Goal: Task Accomplishment & Management: Complete application form

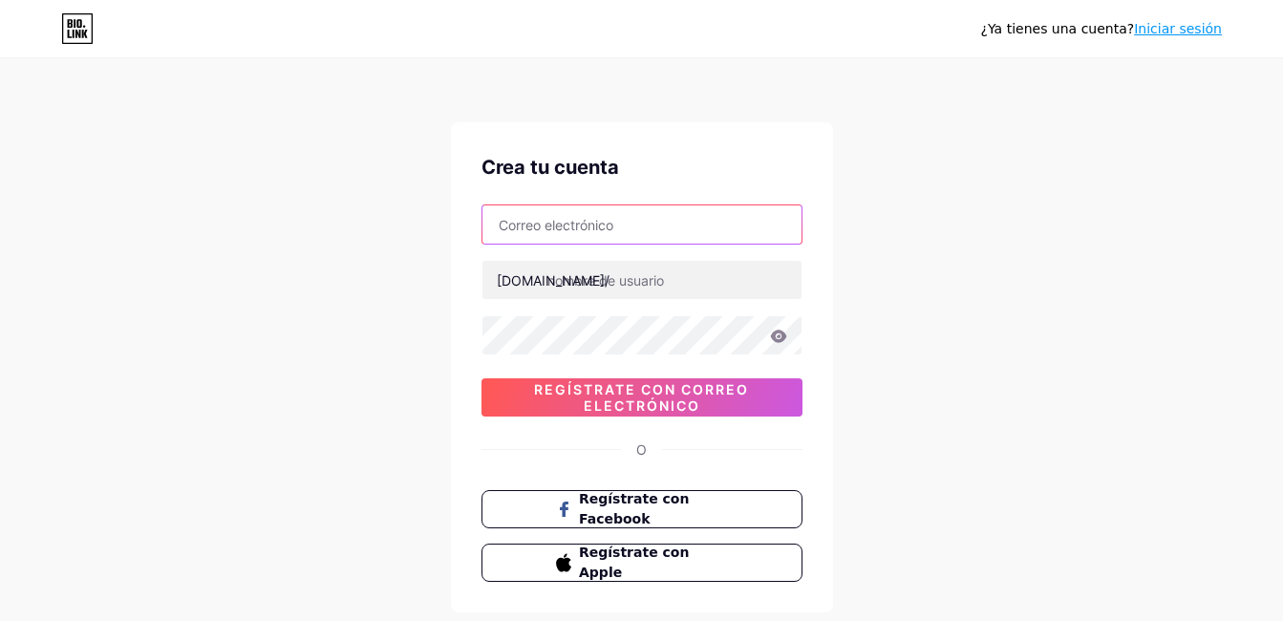
click at [655, 227] on input "text" at bounding box center [642, 224] width 319 height 38
type input "[EMAIL_ADDRESS][DOMAIN_NAME]"
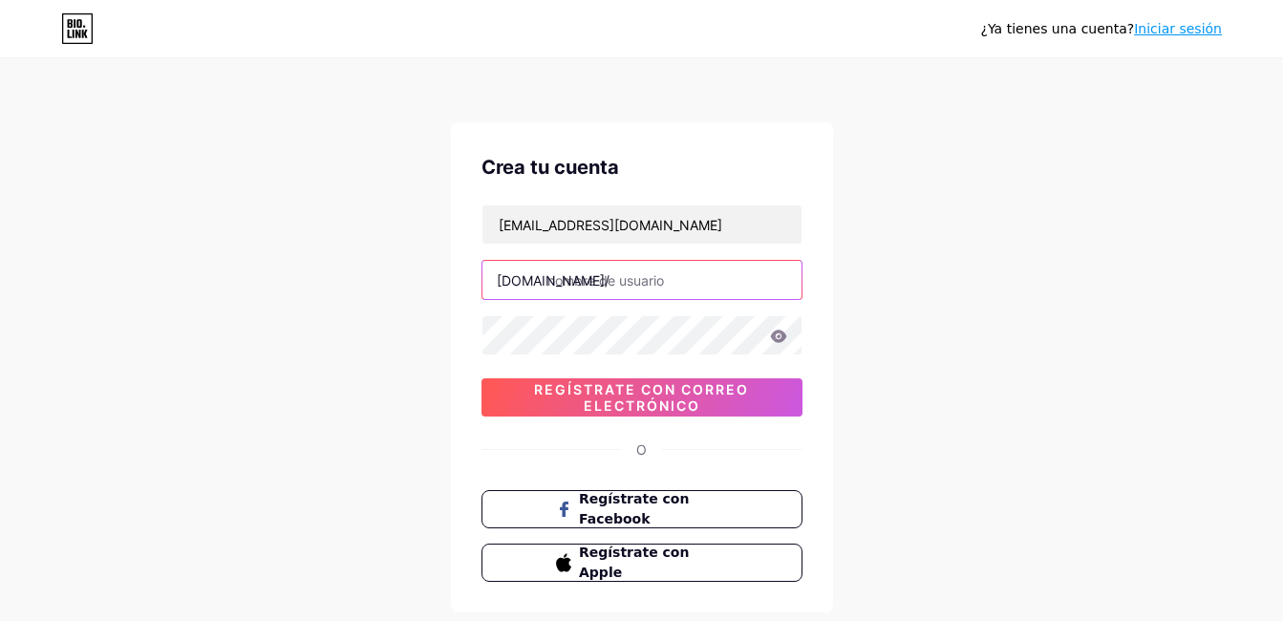
click at [674, 287] on input "text" at bounding box center [642, 280] width 319 height 38
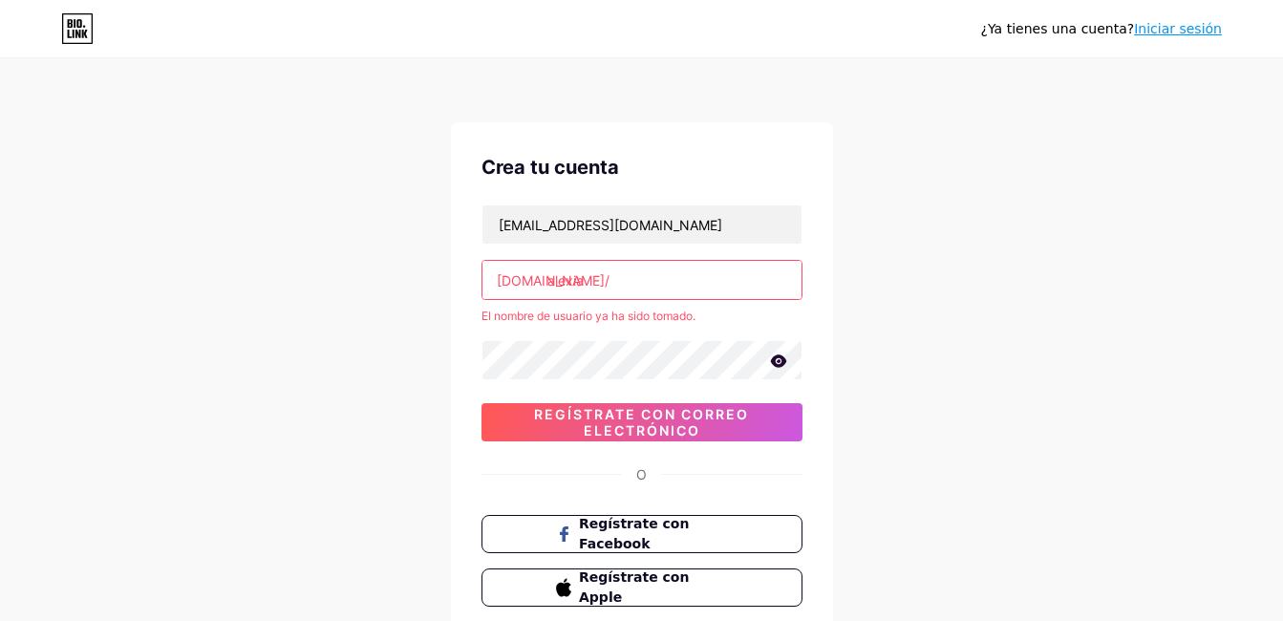
click at [1034, 247] on div "¿Ya tienes una cuenta? Iniciar sesión Crea tu cuenta [EMAIL_ADDRESS][DOMAIN_NAM…" at bounding box center [641, 378] width 1283 height 756
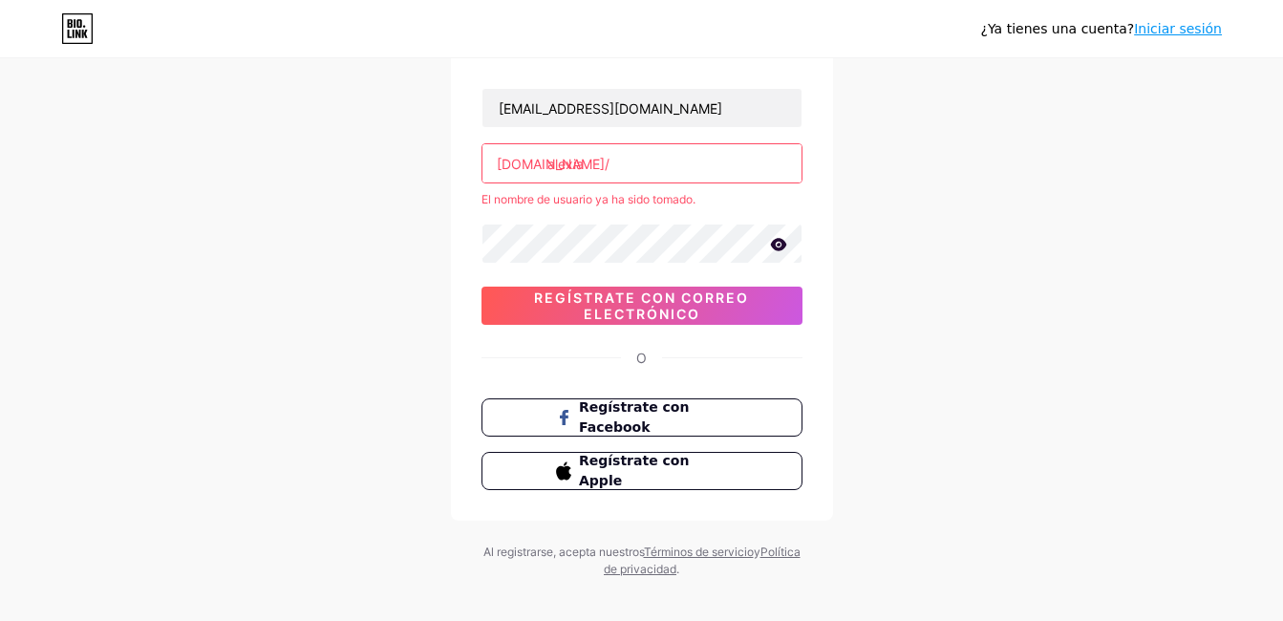
scroll to position [135, 0]
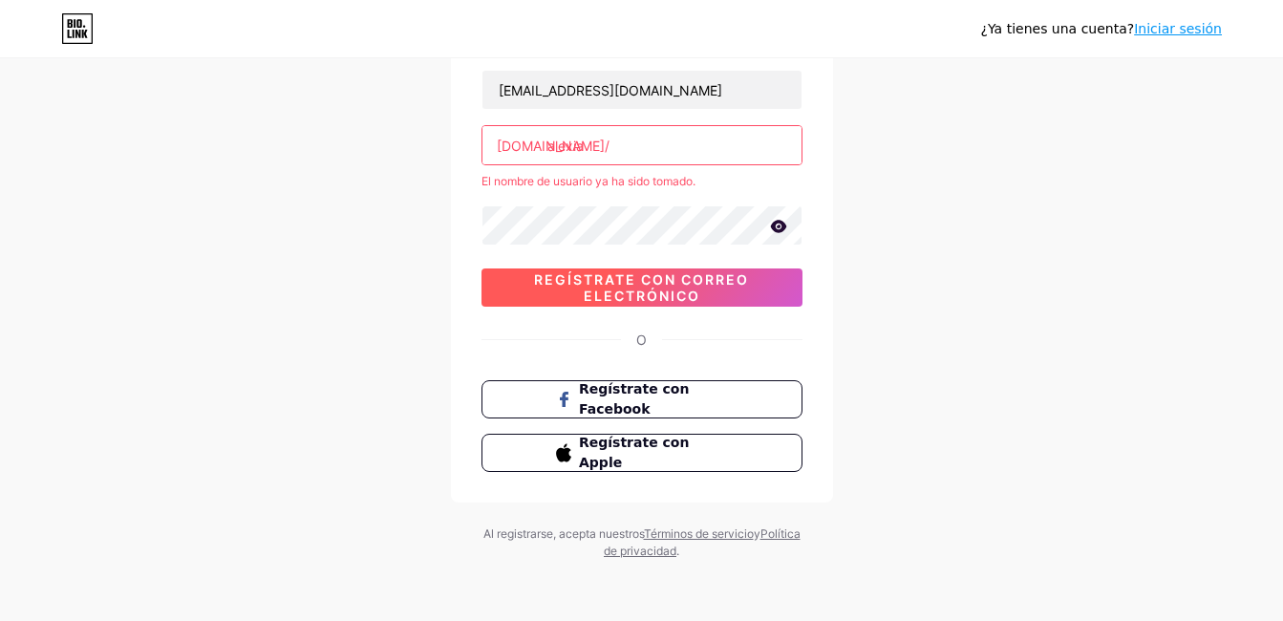
click at [736, 280] on span "Regístrate con correo electrónico" at bounding box center [642, 287] width 321 height 32
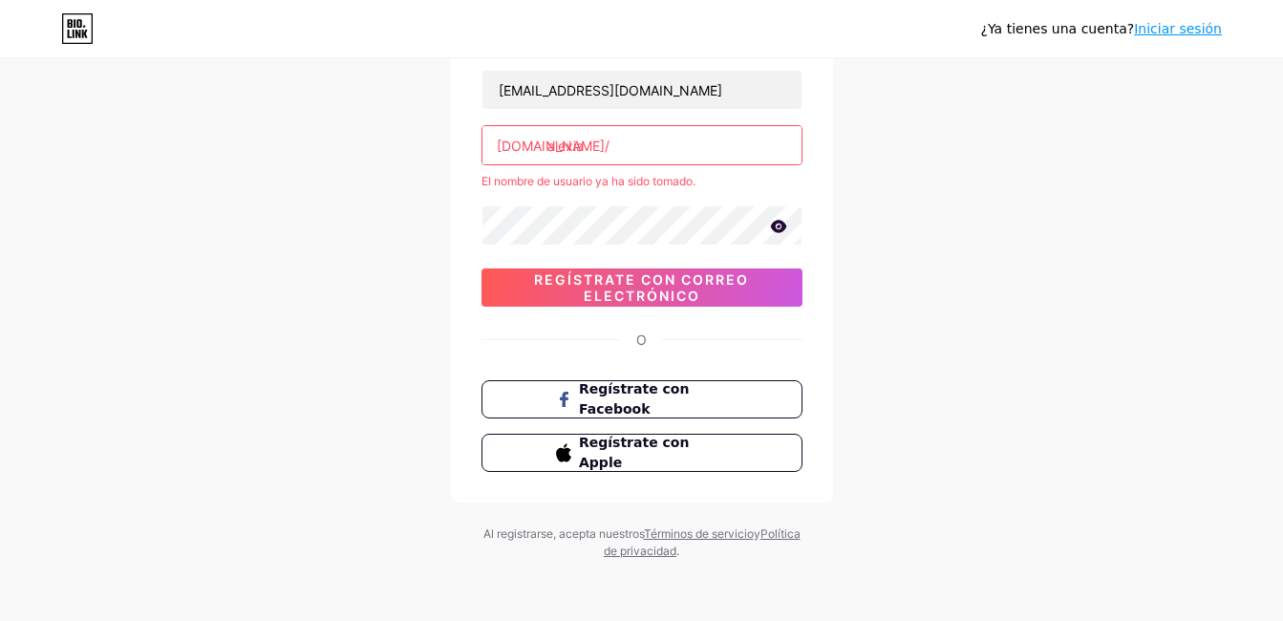
click at [654, 139] on input "alexia" at bounding box center [642, 145] width 319 height 38
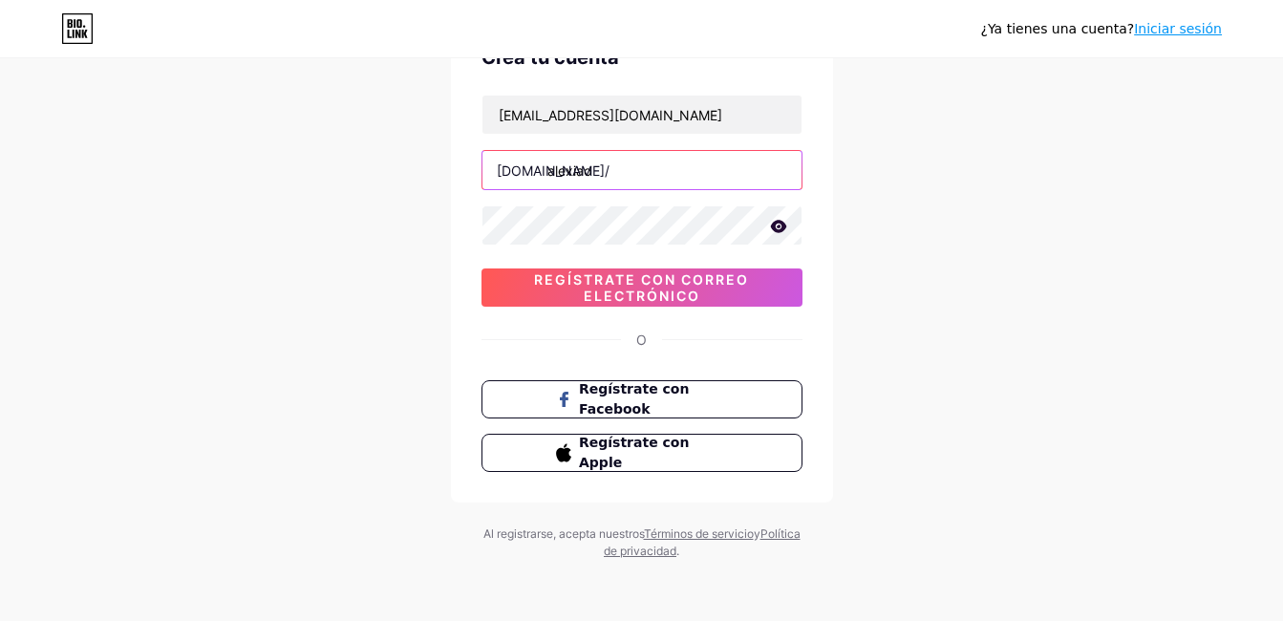
scroll to position [110, 0]
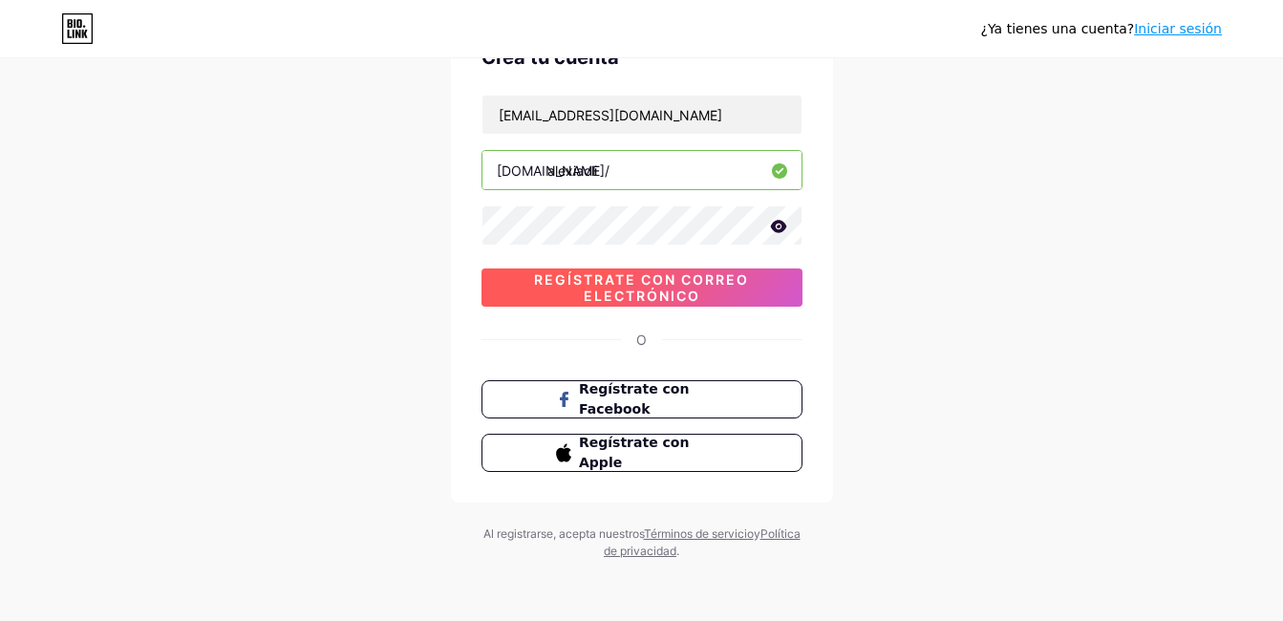
type input "alexiaoli"
click at [704, 290] on span "Regístrate con correo electrónico" at bounding box center [642, 287] width 321 height 32
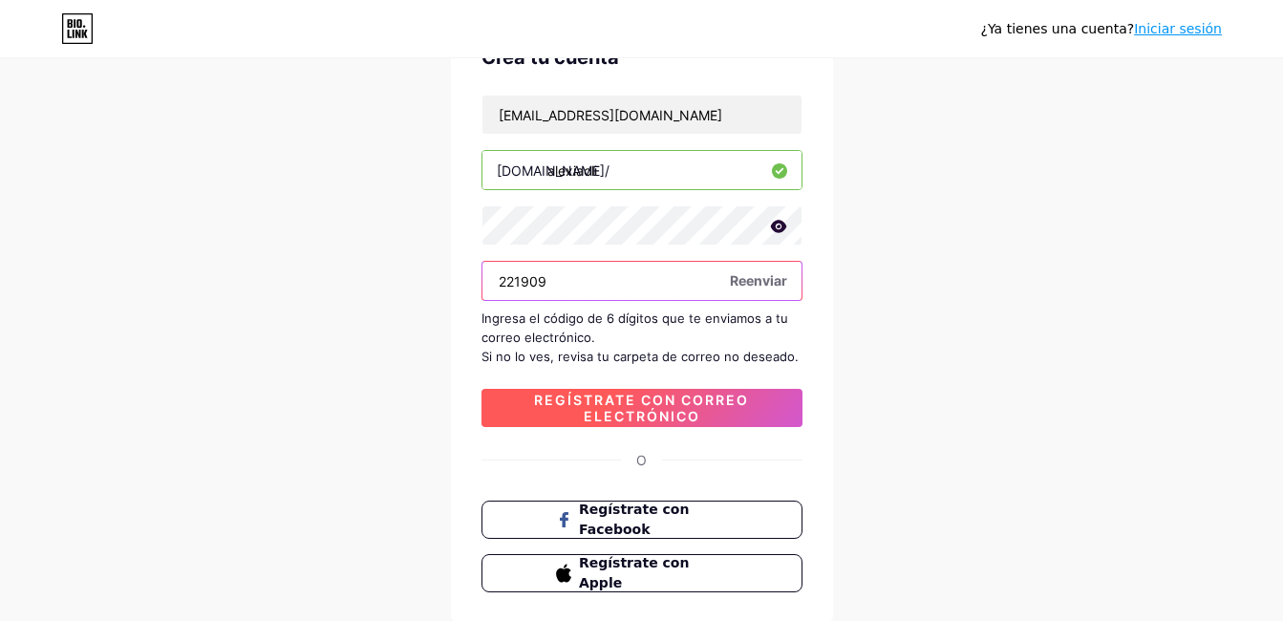
type input "221909"
click at [657, 404] on span "Regístrate con correo electrónico" at bounding box center [642, 408] width 321 height 32
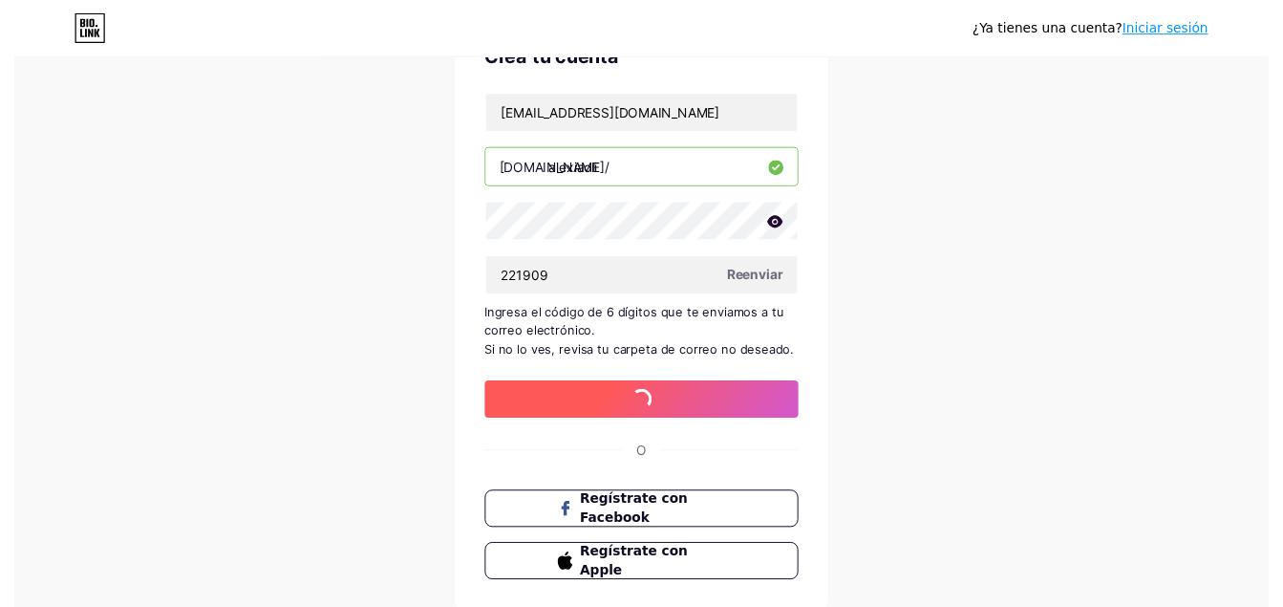
scroll to position [0, 0]
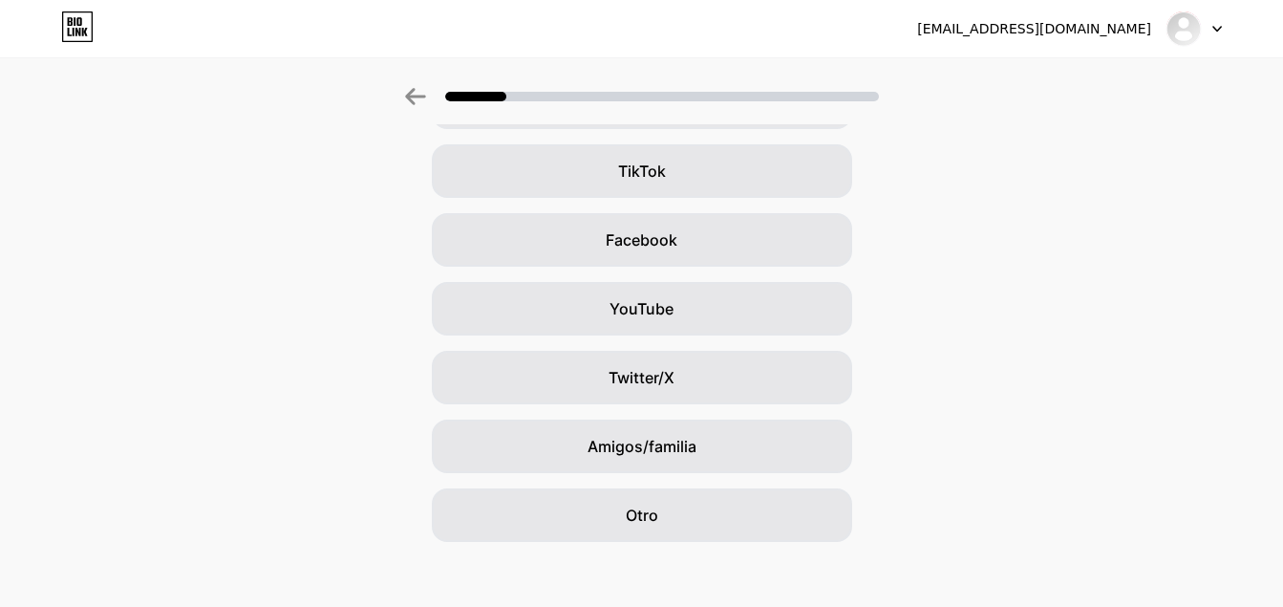
scroll to position [217, 0]
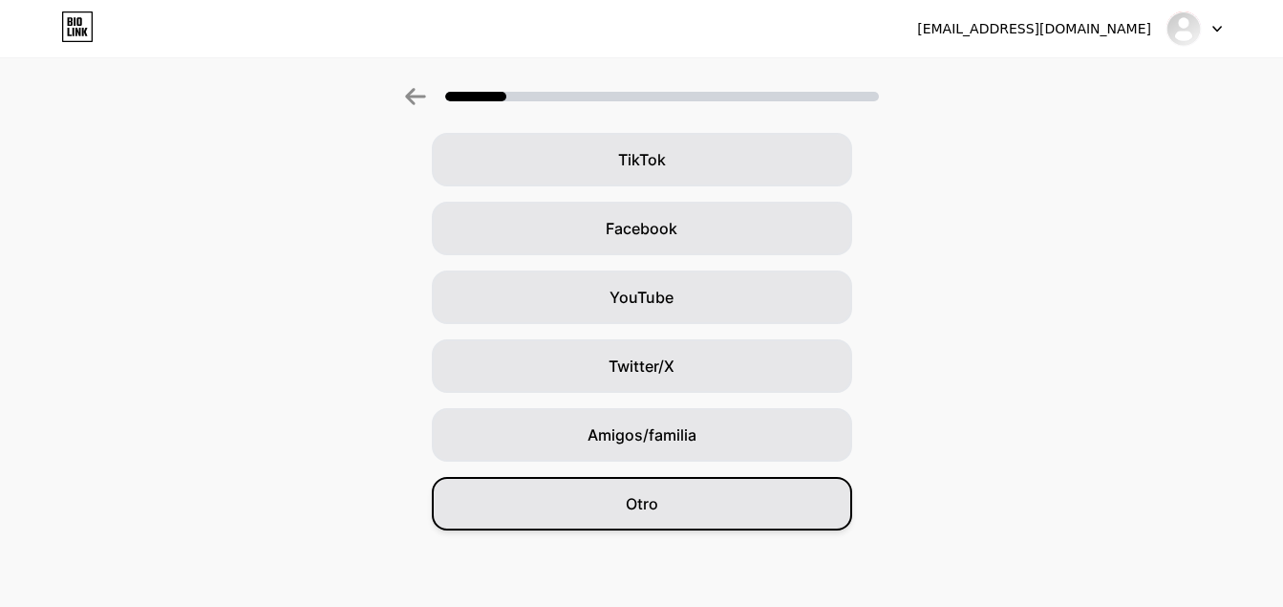
click at [685, 499] on div "Otro" at bounding box center [642, 504] width 420 height 54
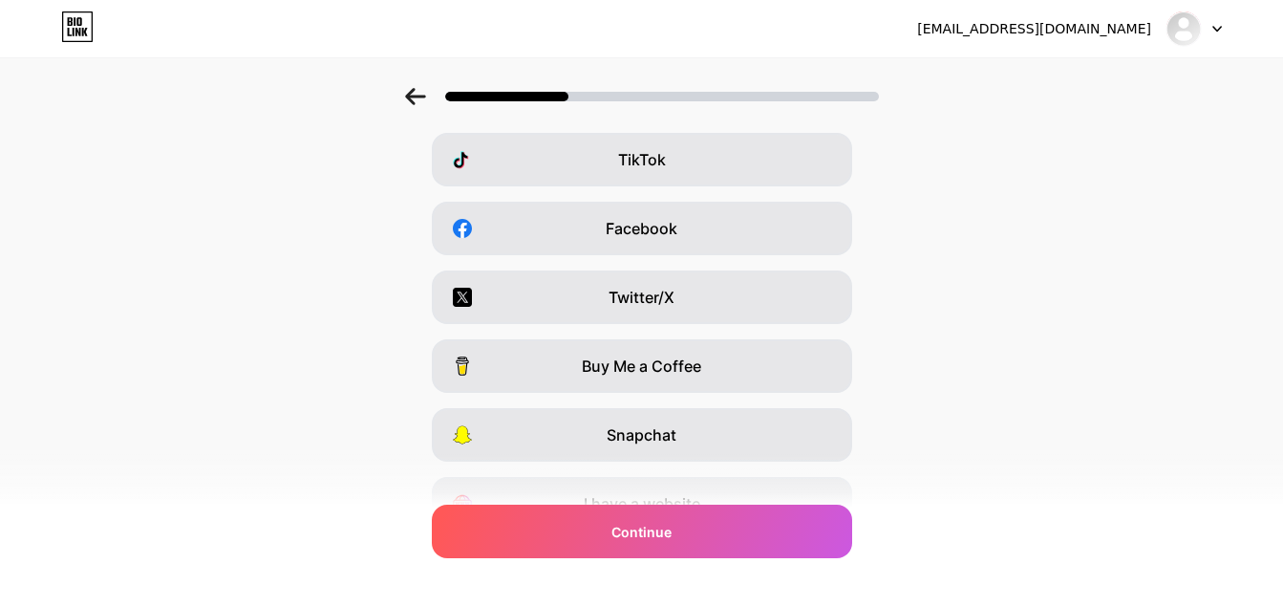
scroll to position [0, 0]
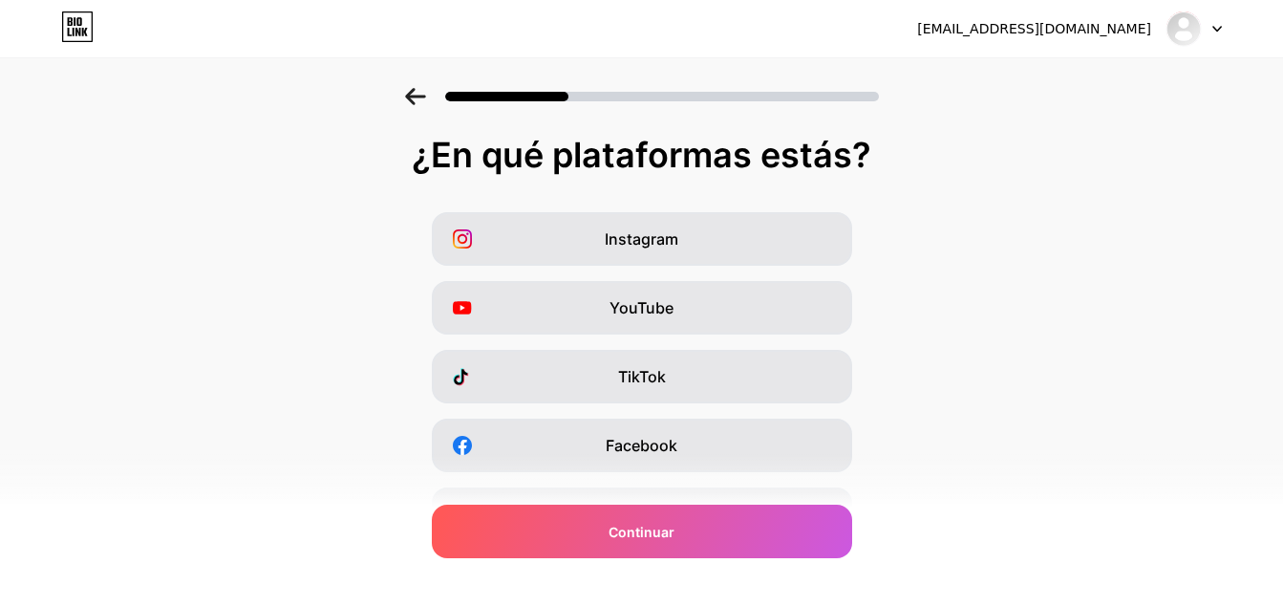
click at [947, 283] on div "Instagram YouTube TikTok Facebook Twitter/X Cómprame un café Snapchat Tengo un …" at bounding box center [642, 479] width 1264 height 535
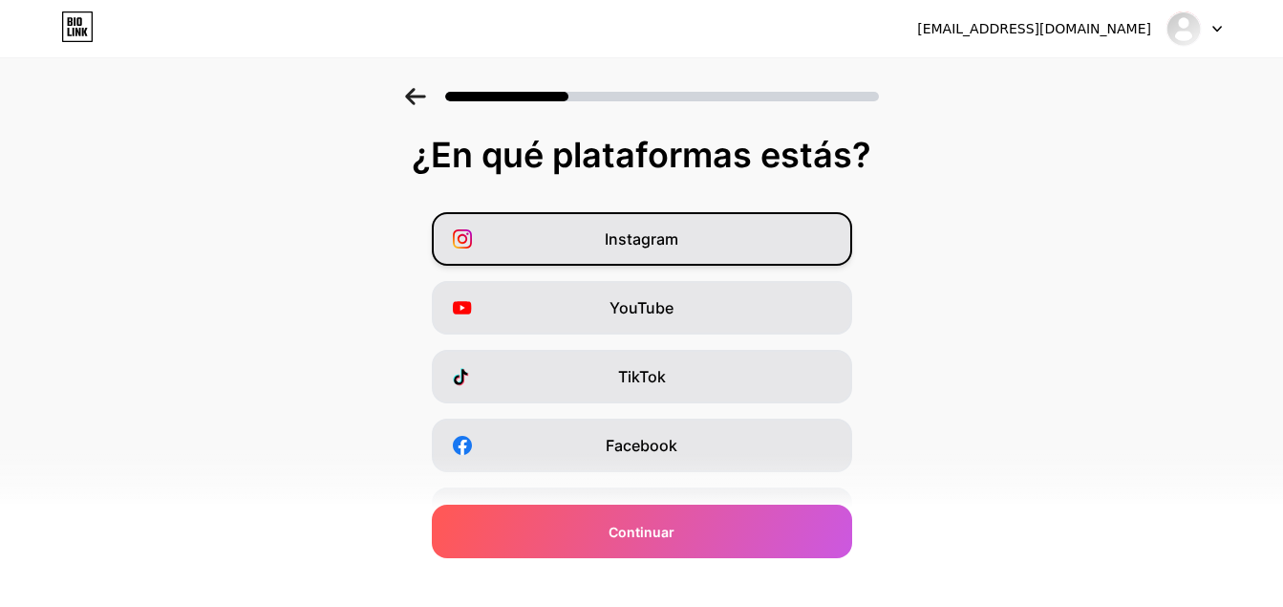
click at [695, 256] on div "Instagram" at bounding box center [642, 239] width 420 height 54
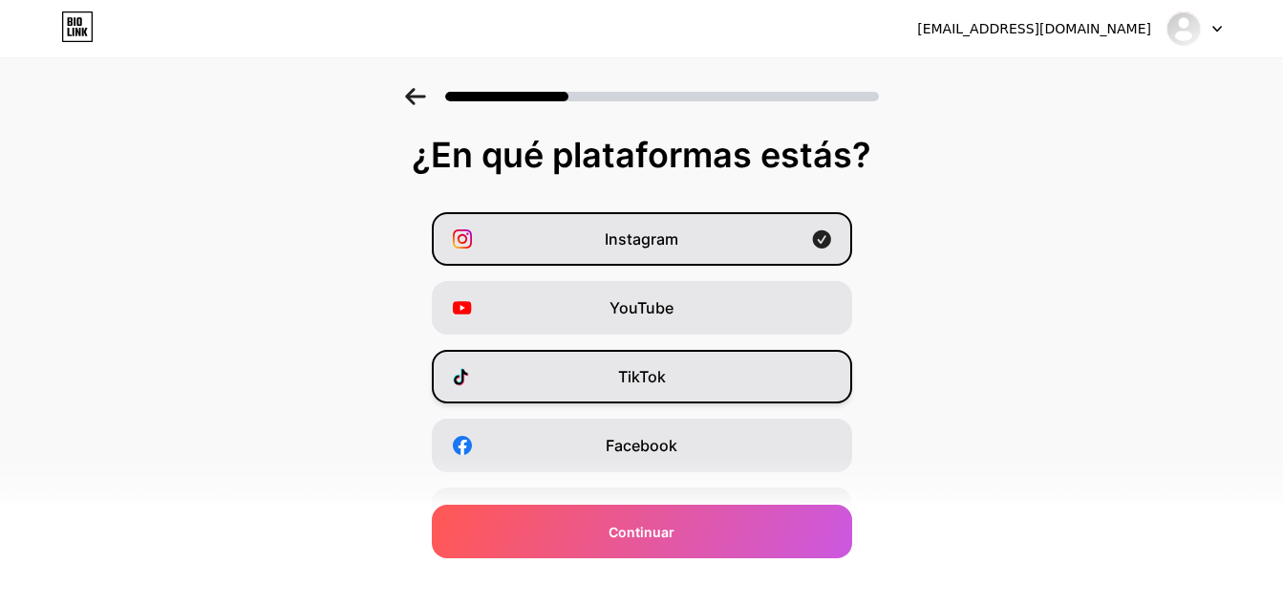
click at [677, 381] on div "TikTok" at bounding box center [642, 377] width 420 height 54
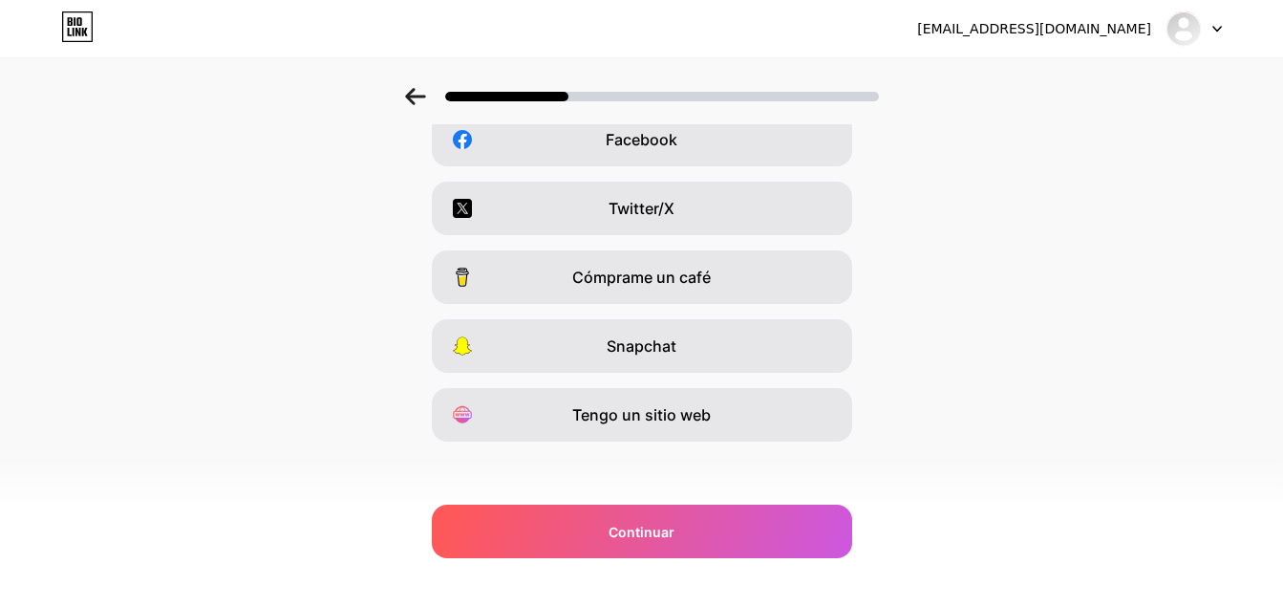
scroll to position [312, 0]
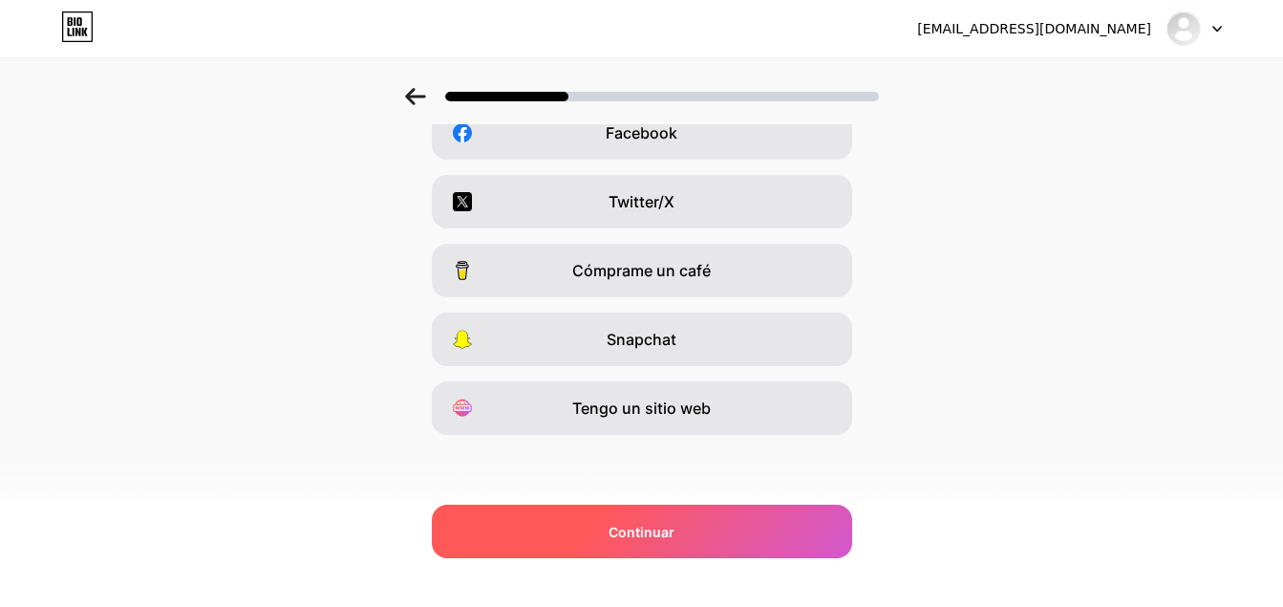
click at [667, 534] on span "Continuar" at bounding box center [642, 532] width 66 height 20
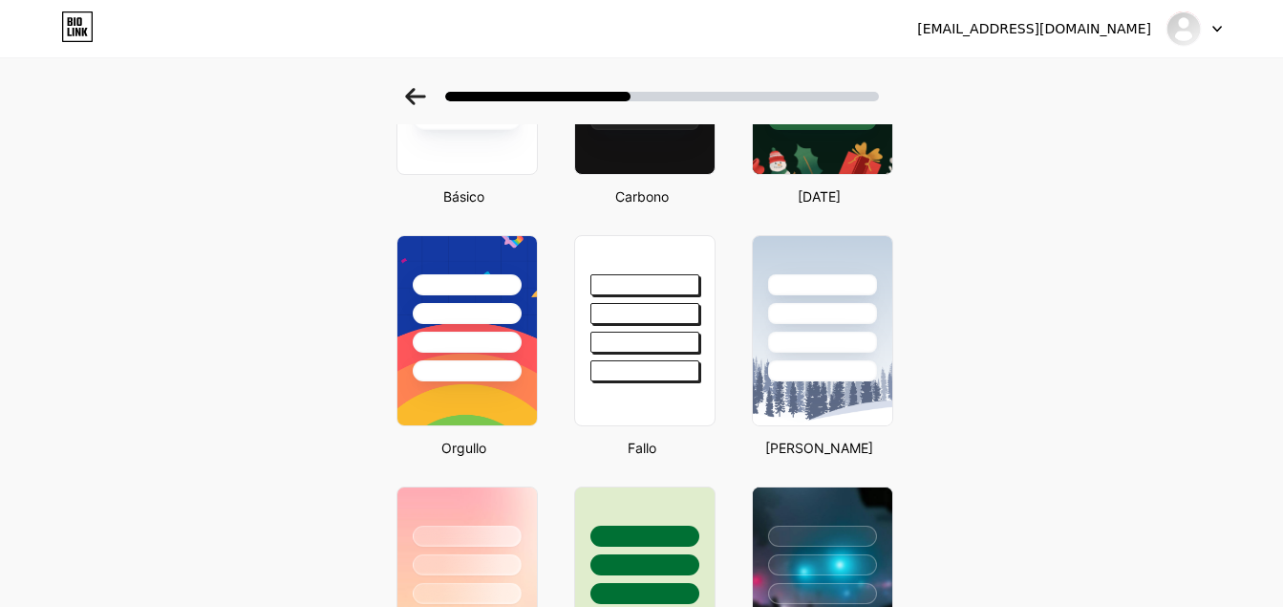
scroll to position [0, 0]
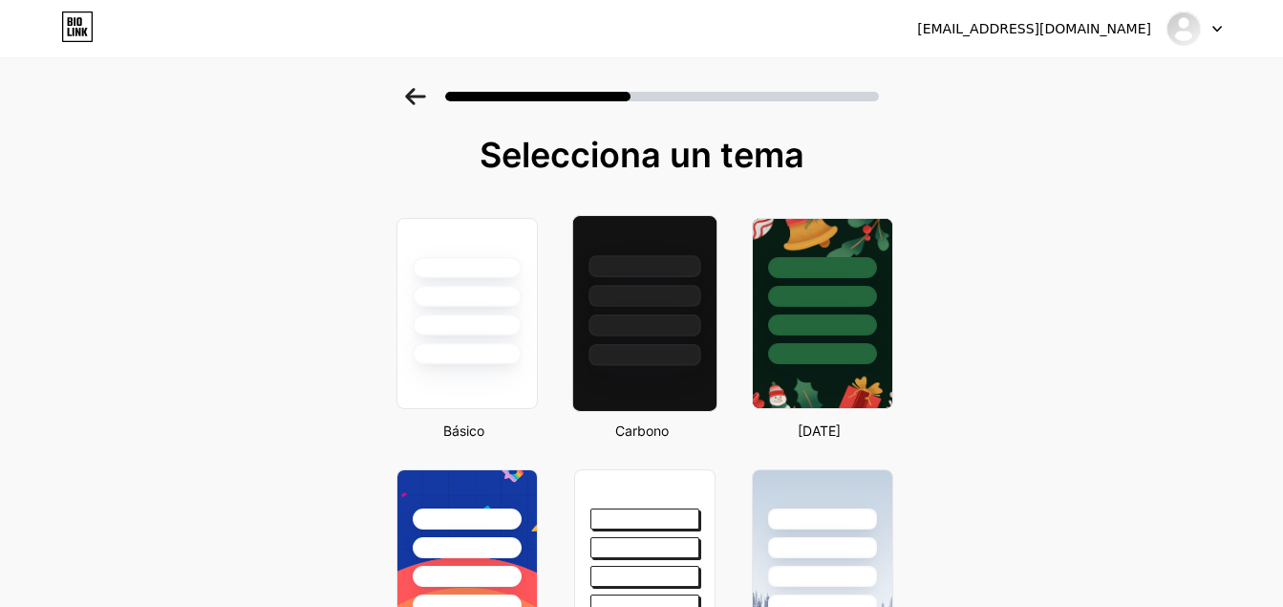
click at [697, 292] on div at bounding box center [645, 296] width 112 height 22
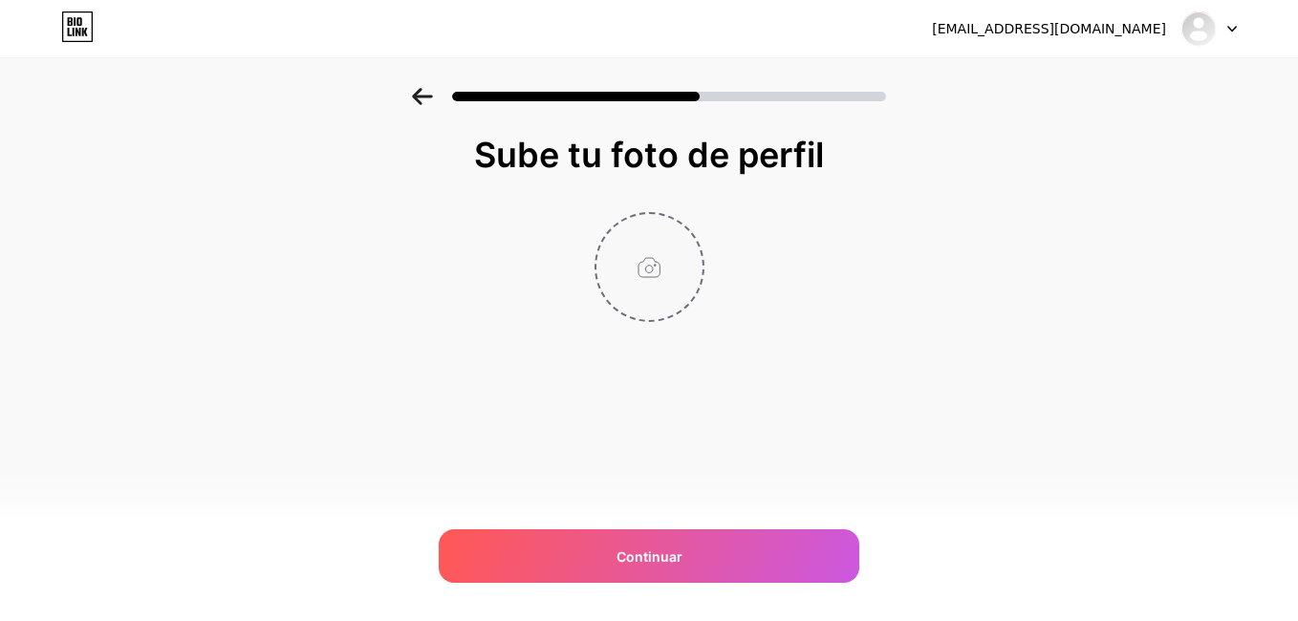
click at [670, 270] on input "file" at bounding box center [649, 267] width 106 height 106
type input "C:\fakepath\GADEM LEGAL - FOTO DE PERFIL-01.jpg"
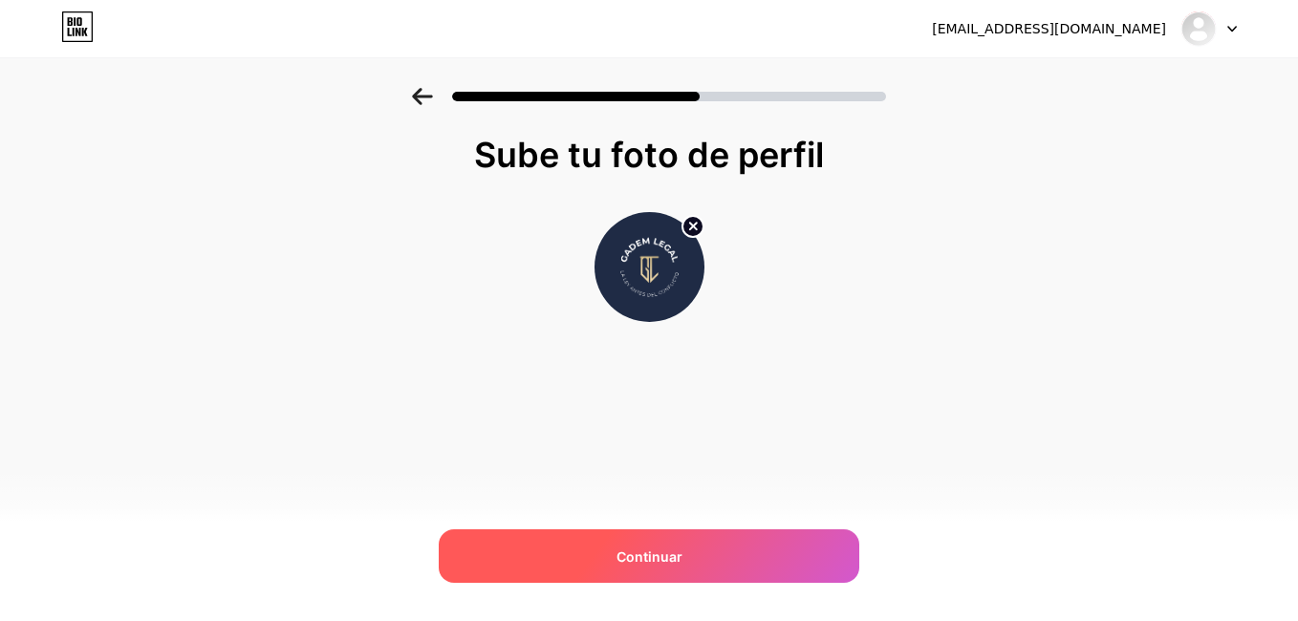
click at [689, 545] on div "Continuar" at bounding box center [649, 556] width 420 height 54
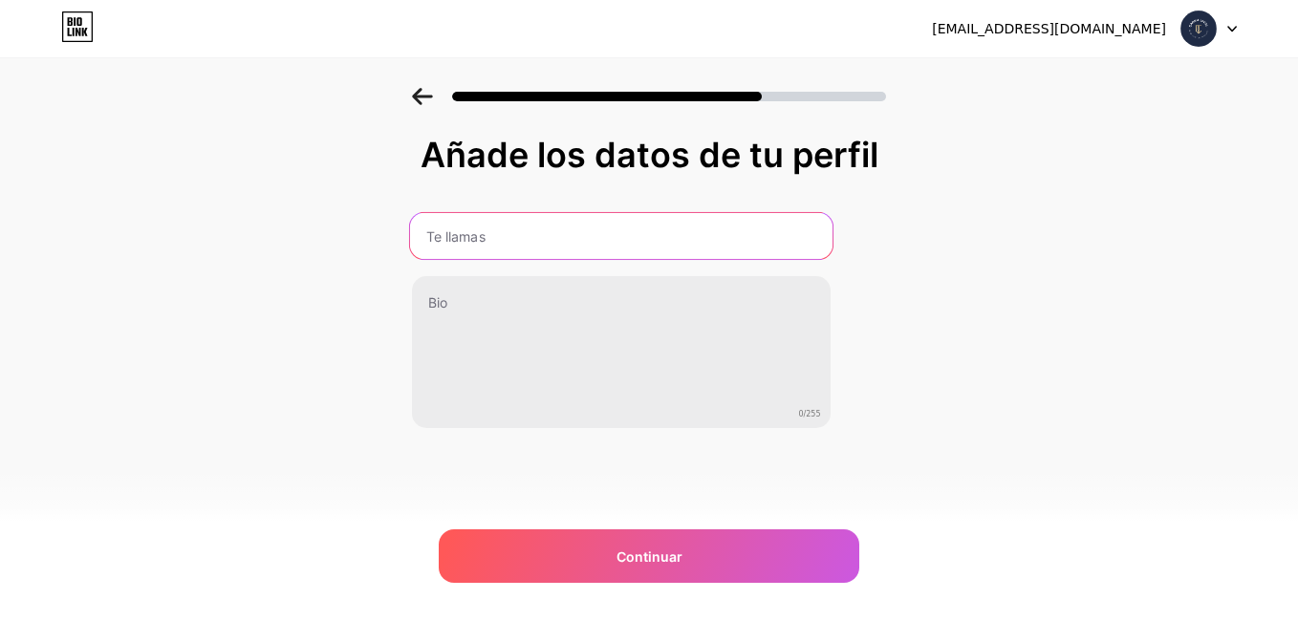
click at [583, 228] on input "text" at bounding box center [620, 236] width 422 height 46
type input "GADEM Legal"
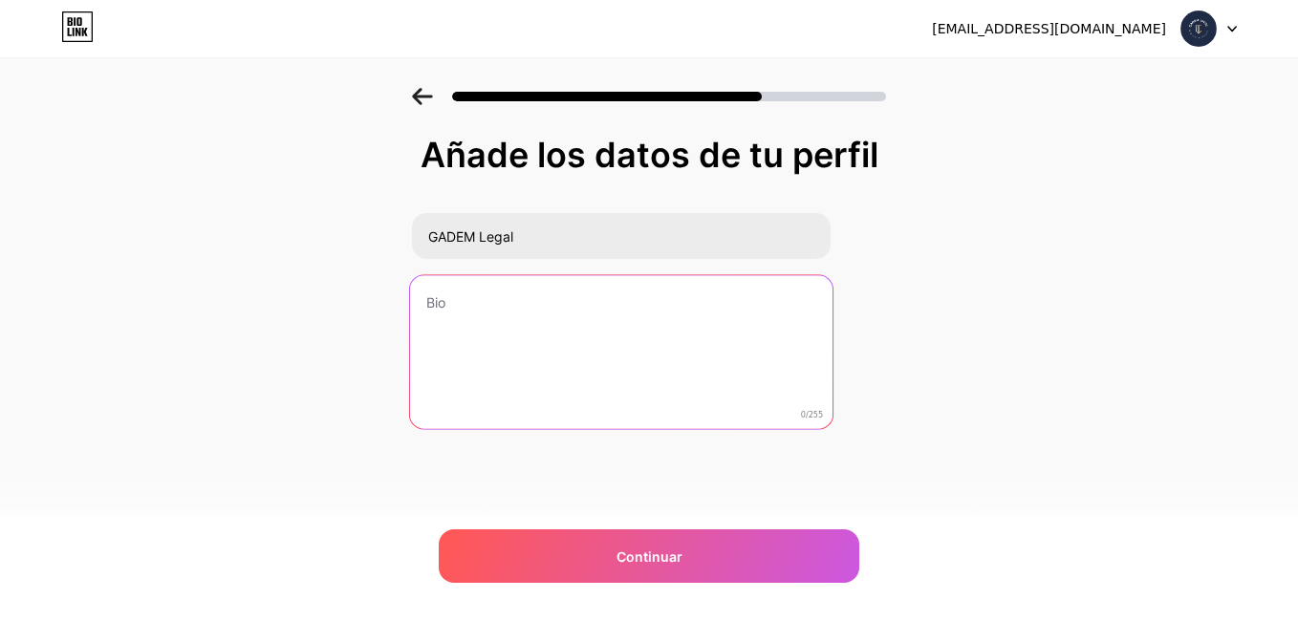
click at [560, 300] on textarea at bounding box center [620, 353] width 422 height 156
type textarea "l"
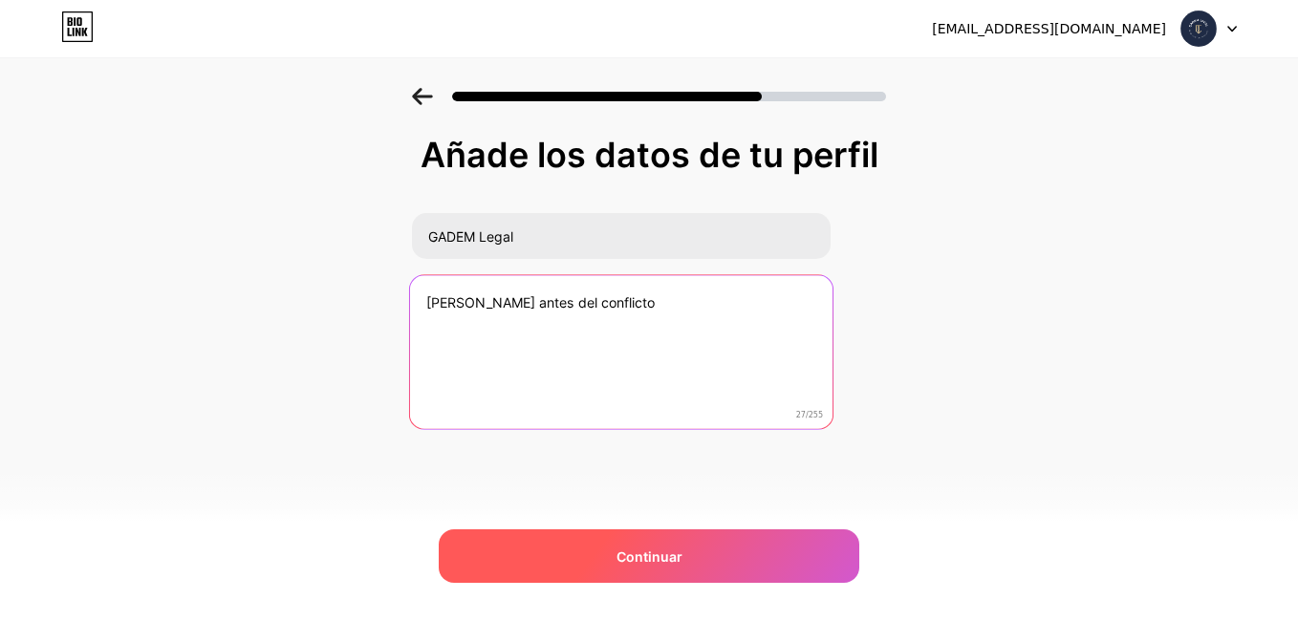
type textarea "[PERSON_NAME] antes del conflicto"
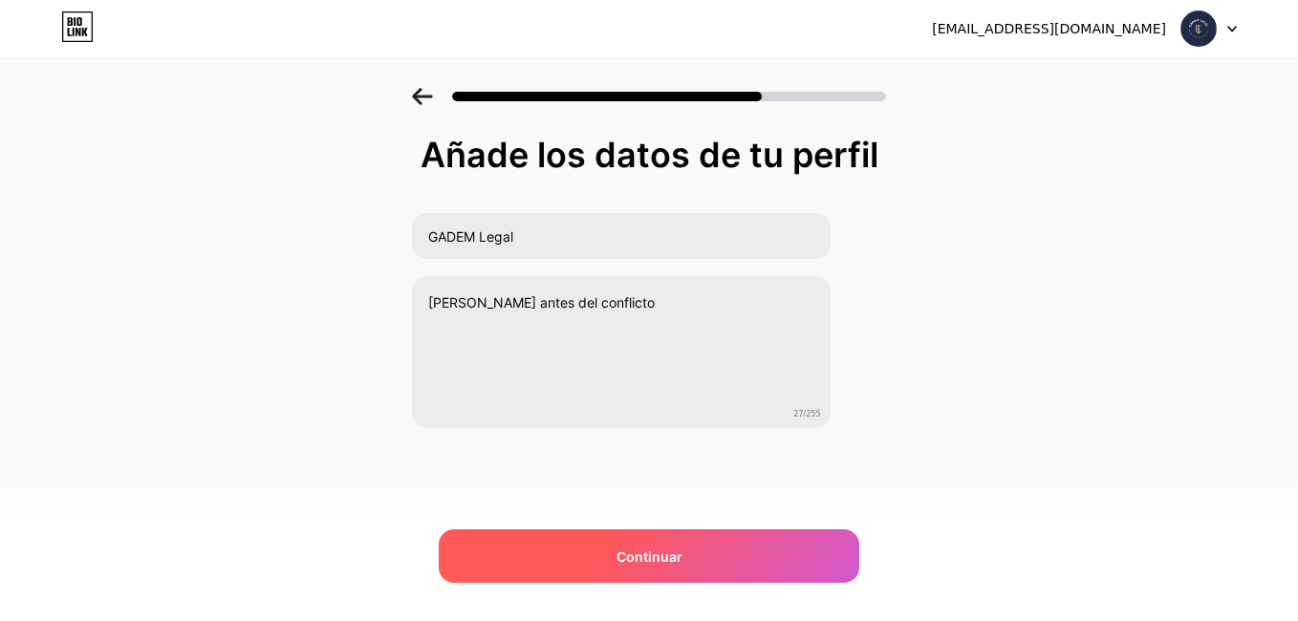
click at [662, 566] on span "Continuar" at bounding box center [649, 557] width 66 height 20
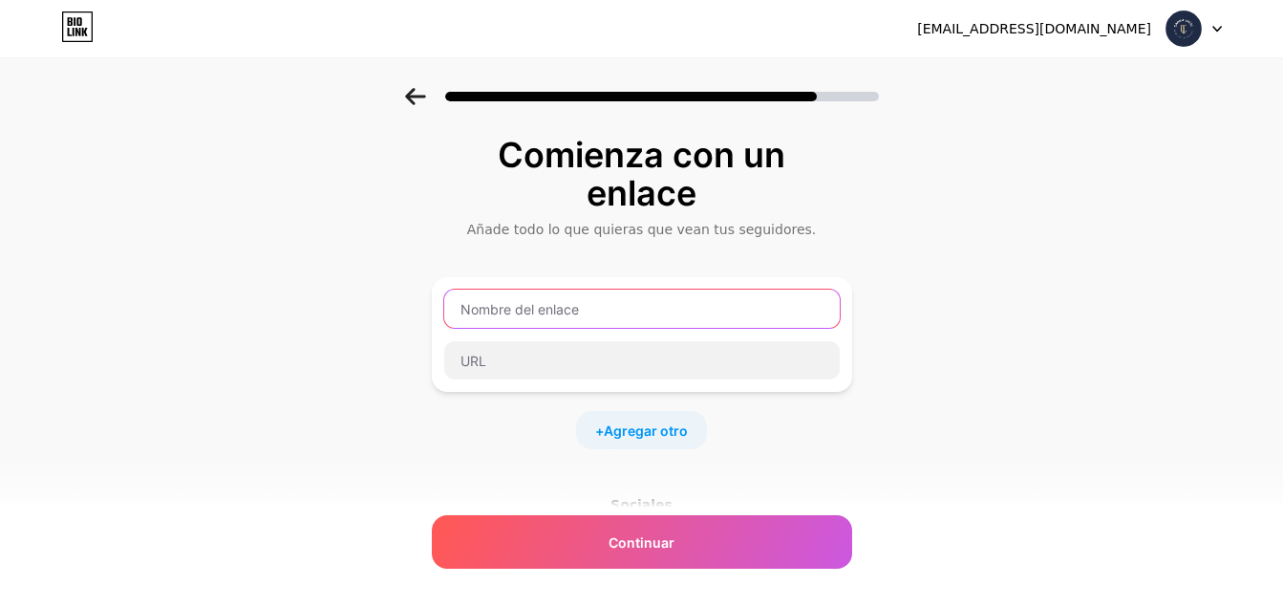
click at [540, 304] on input "text" at bounding box center [642, 309] width 396 height 38
paste input "[DOMAIN_NAME]/gademlegal"
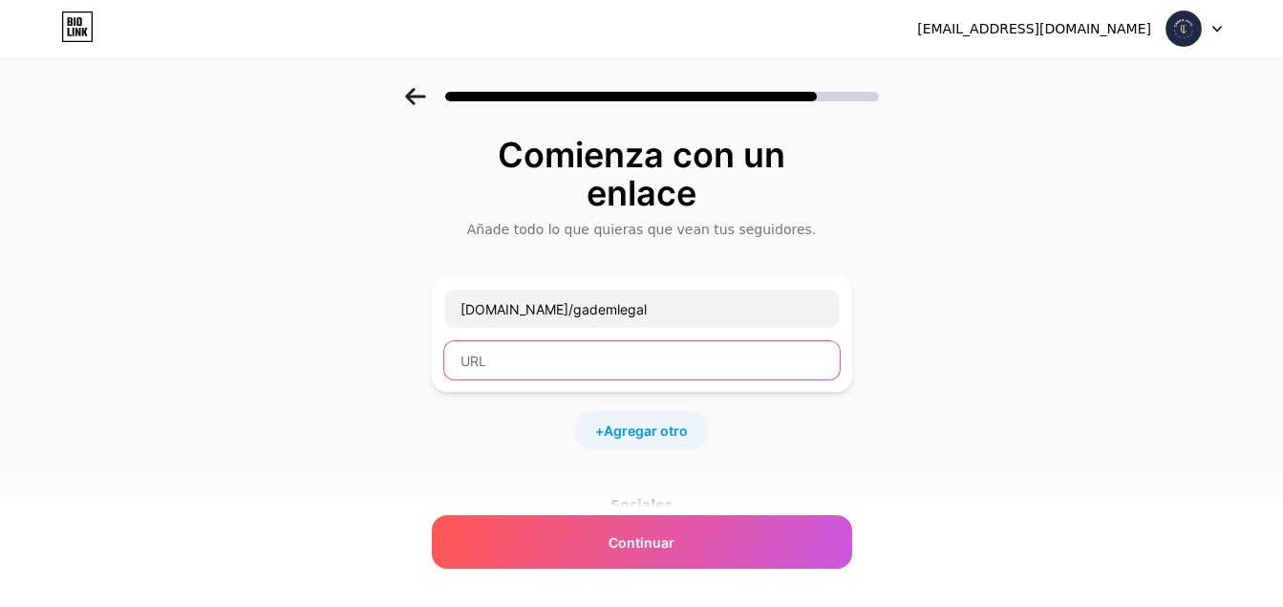
click at [565, 363] on input "text" at bounding box center [642, 360] width 396 height 38
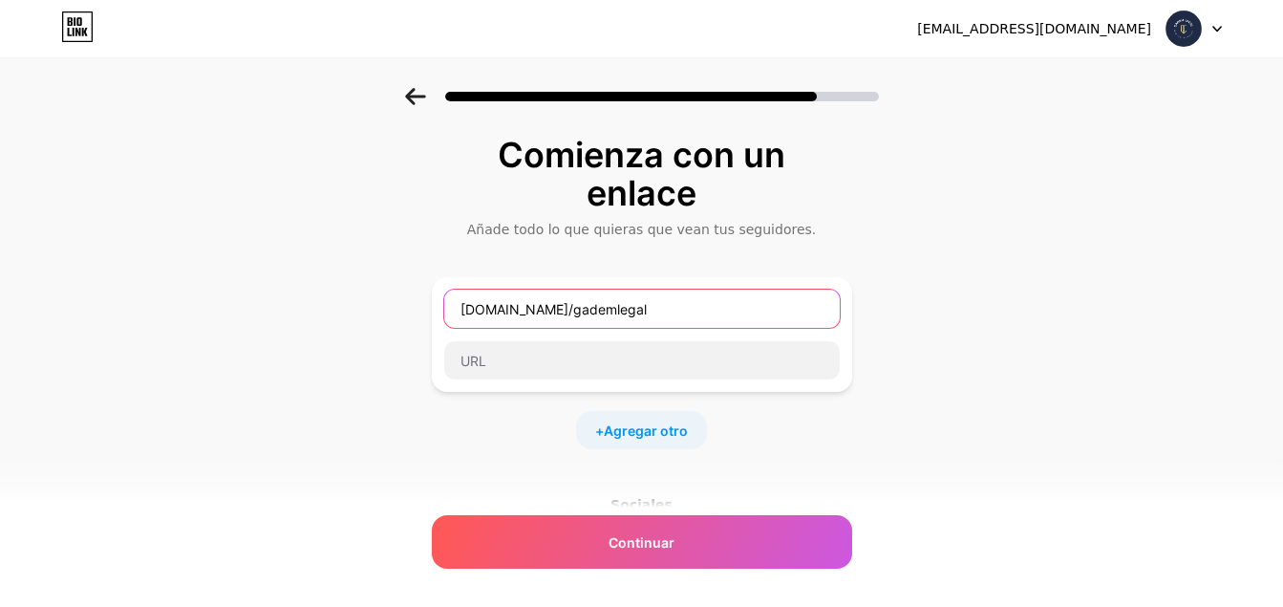
click at [589, 311] on input "[DOMAIN_NAME]/gademlegal" at bounding box center [642, 309] width 396 height 38
type input "b"
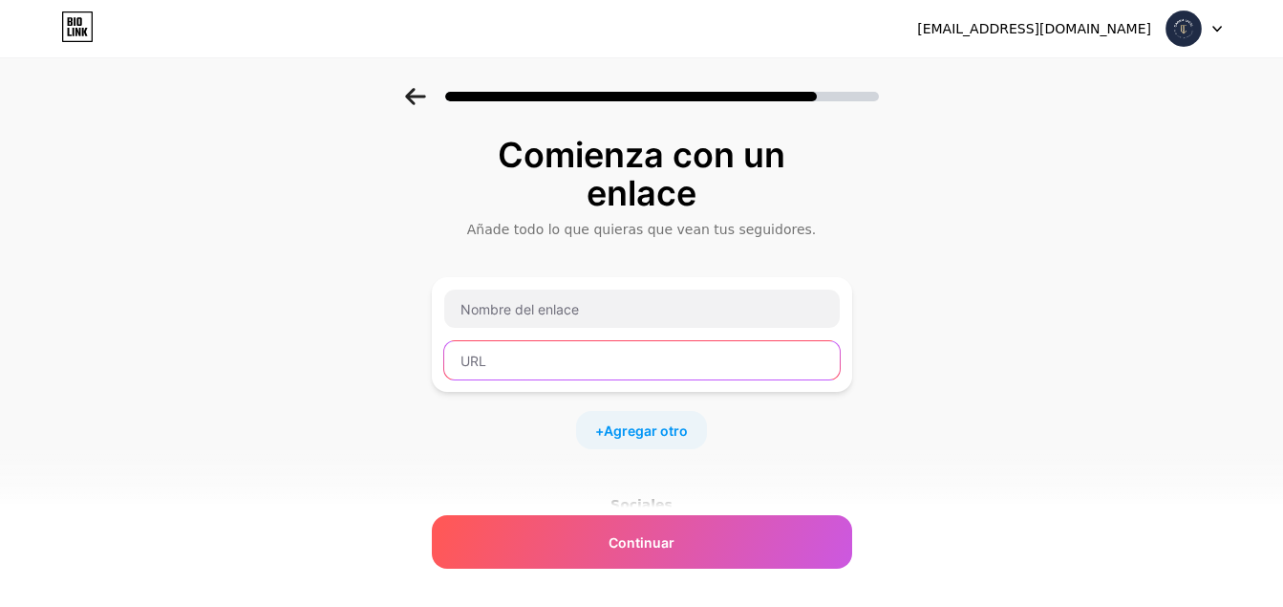
click at [551, 373] on input "text" at bounding box center [642, 360] width 396 height 38
paste input "[URL][DOMAIN_NAME]"
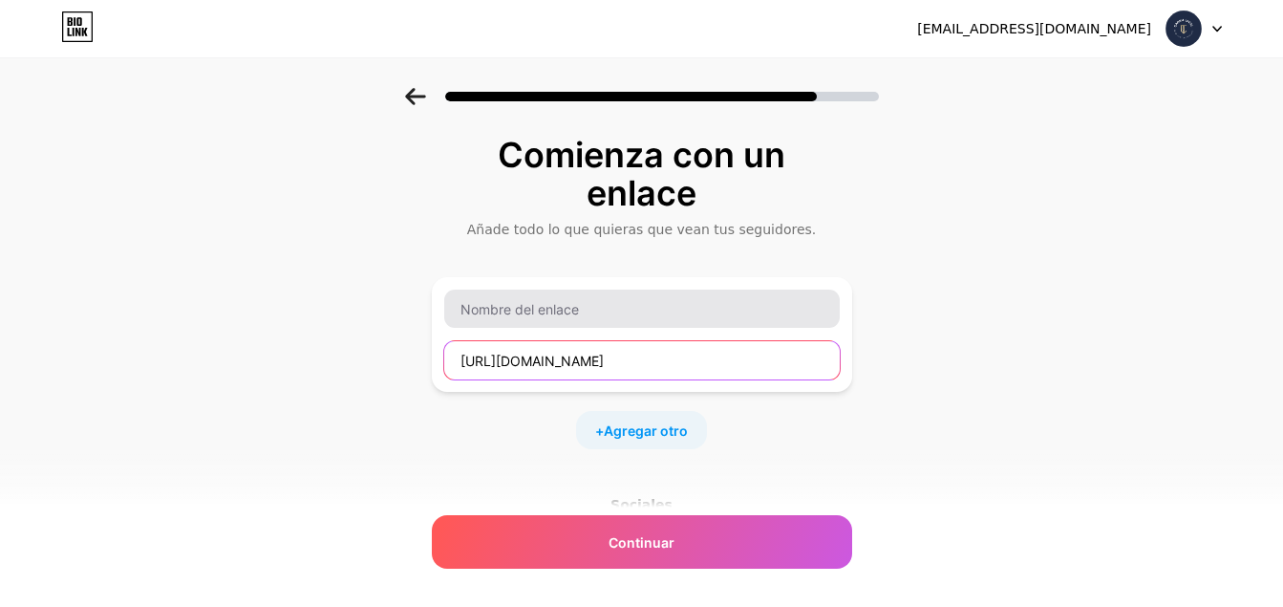
type input "[URL][DOMAIN_NAME]"
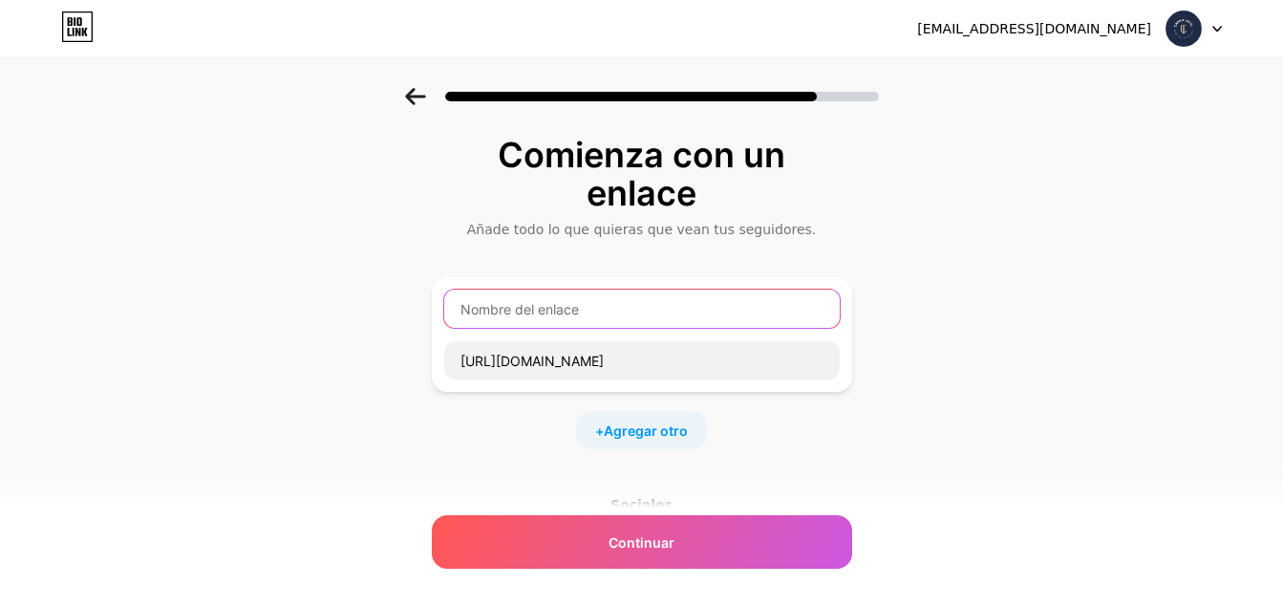
click at [564, 311] on input "text" at bounding box center [642, 309] width 396 height 38
type input "Instagram"
click at [677, 440] on div "+ Agregar otro" at bounding box center [641, 430] width 131 height 38
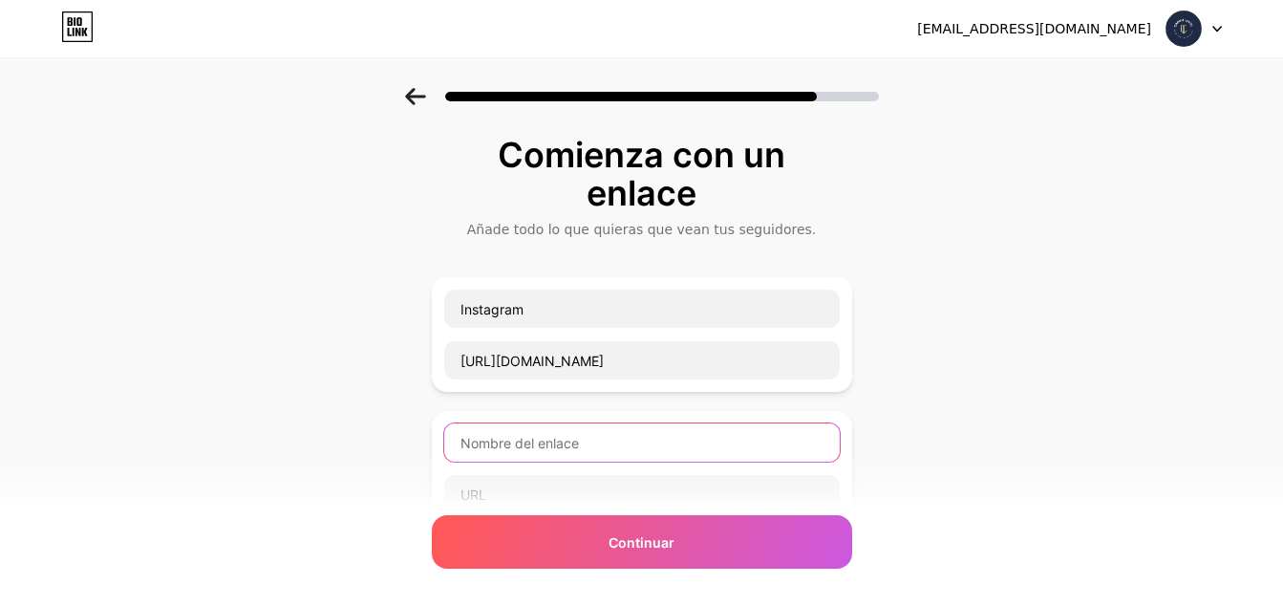
click at [677, 440] on input "text" at bounding box center [642, 442] width 396 height 38
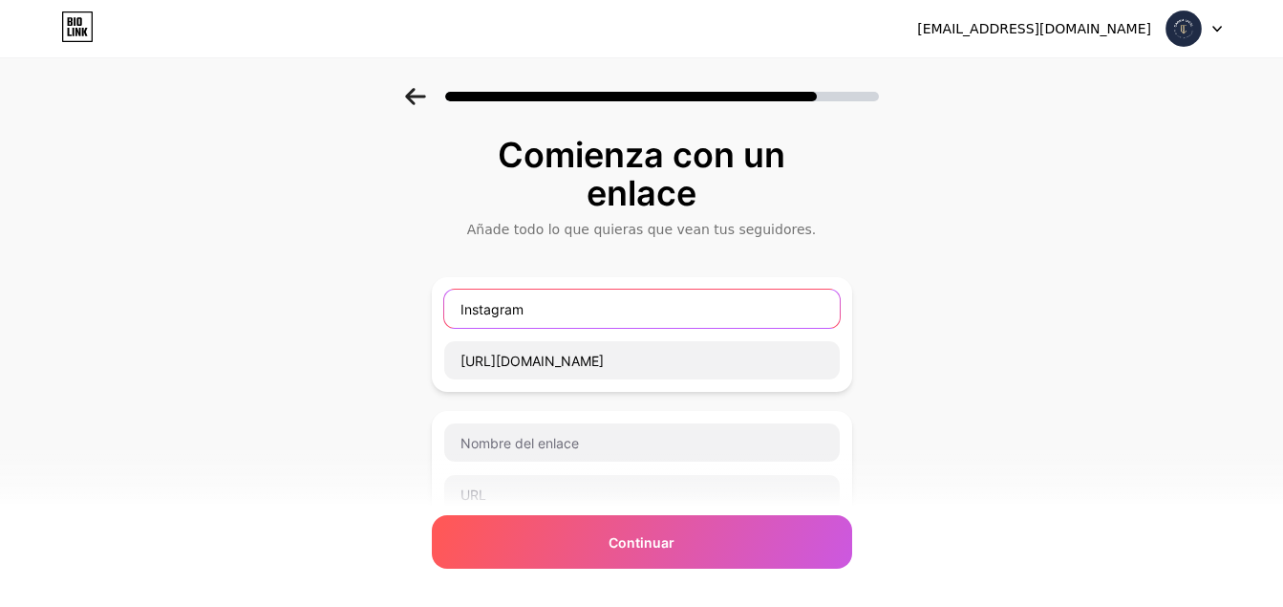
click at [483, 315] on input "Instagram" at bounding box center [642, 309] width 396 height 38
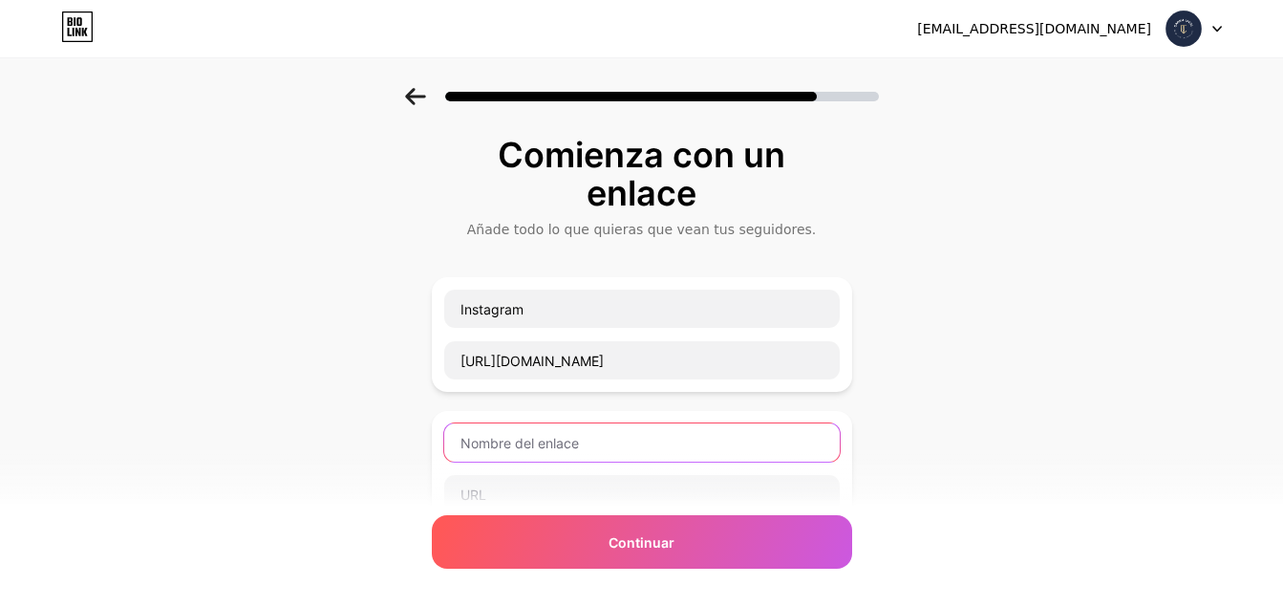
click at [520, 440] on input "text" at bounding box center [642, 442] width 396 height 38
paste input "Instagram"
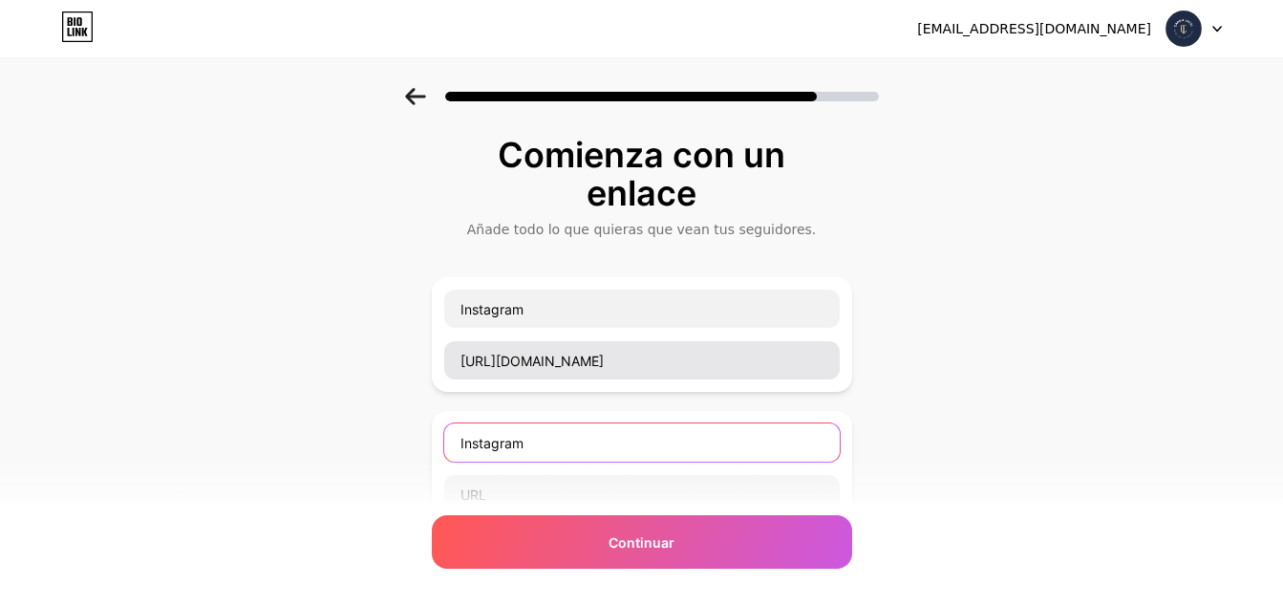
type input "Instagram"
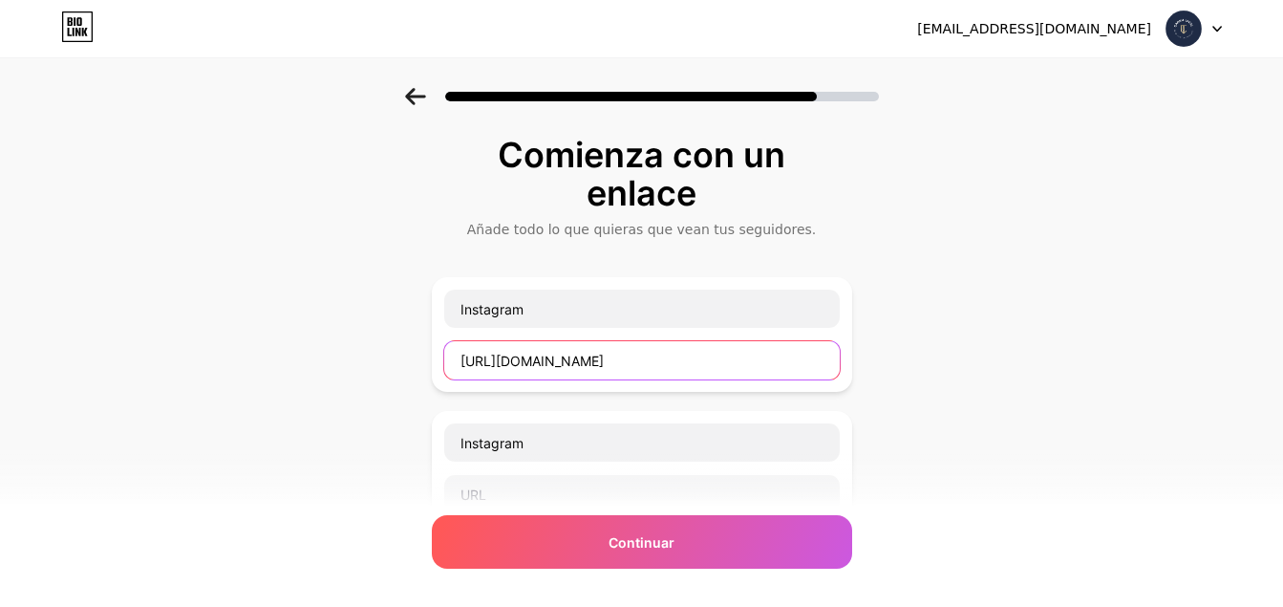
click at [547, 354] on input "[URL][DOMAIN_NAME]" at bounding box center [642, 360] width 396 height 38
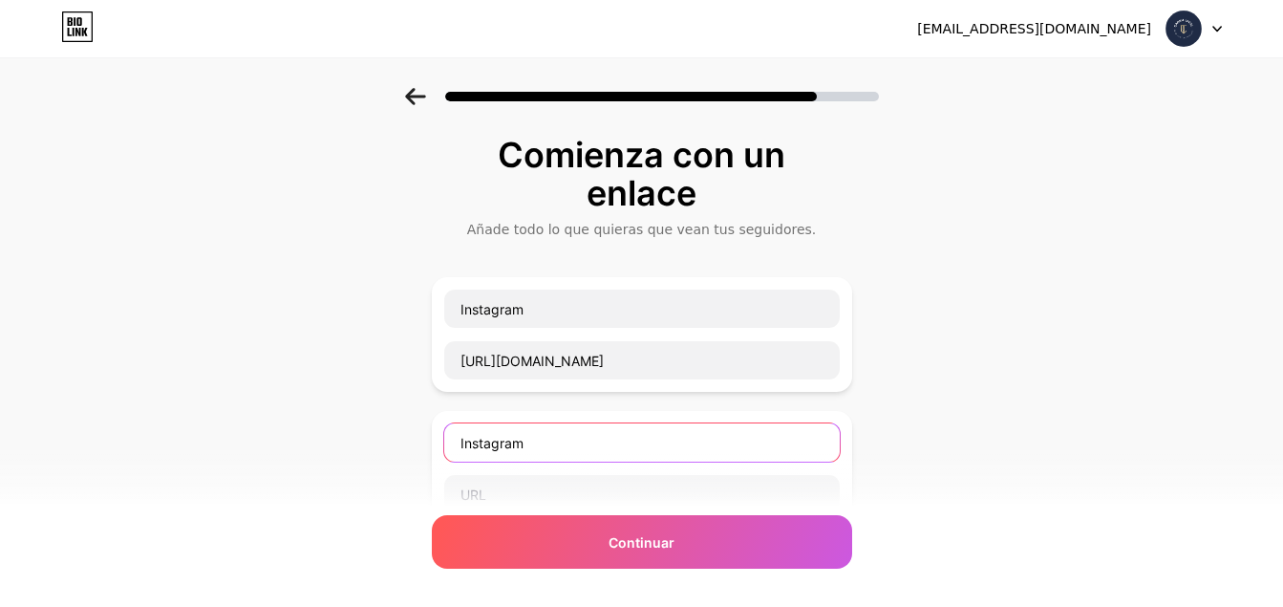
click at [611, 442] on input "Instagram" at bounding box center [642, 442] width 396 height 38
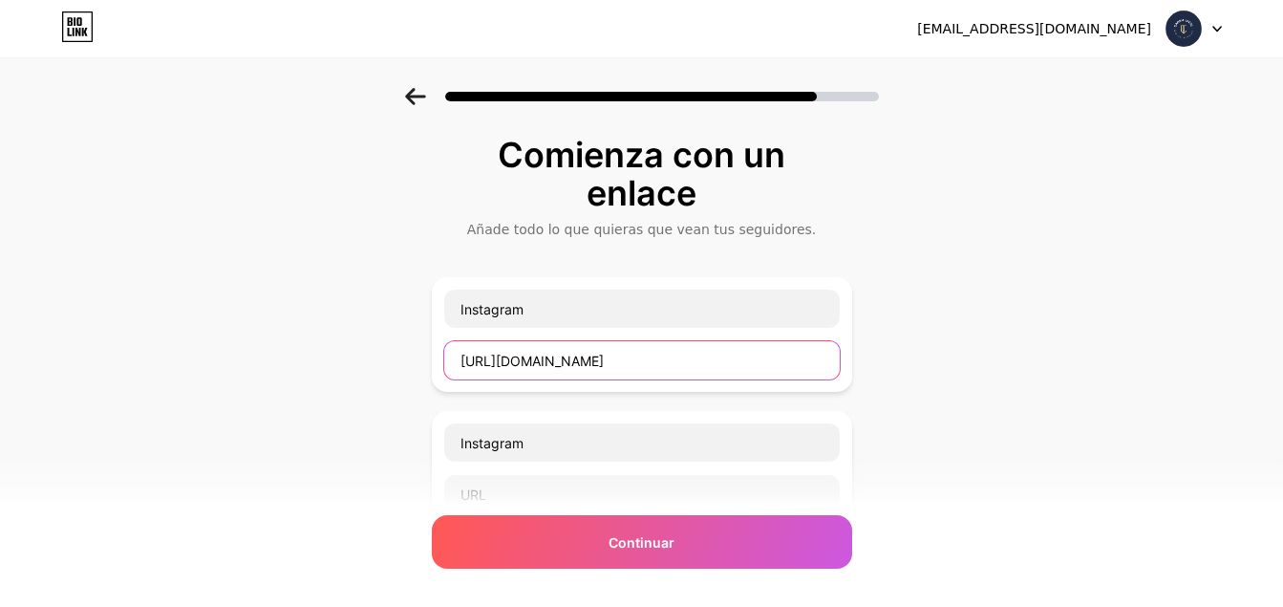
click at [624, 362] on input "[URL][DOMAIN_NAME]" at bounding box center [642, 360] width 396 height 38
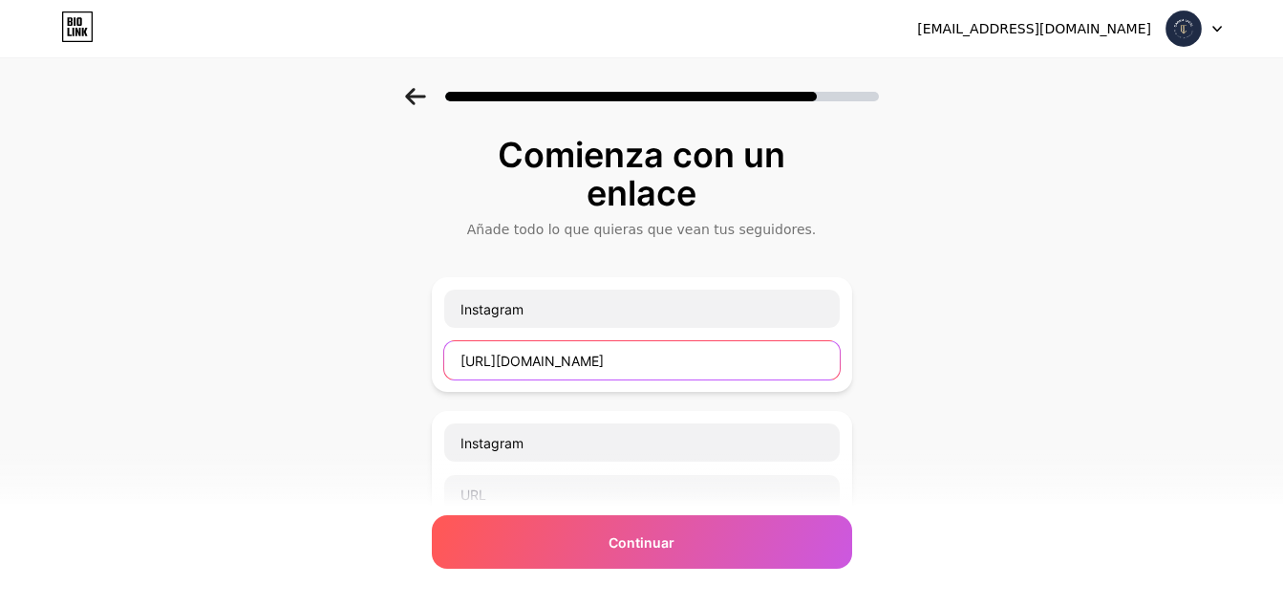
click at [624, 362] on input "[URL][DOMAIN_NAME]" at bounding box center [642, 360] width 396 height 38
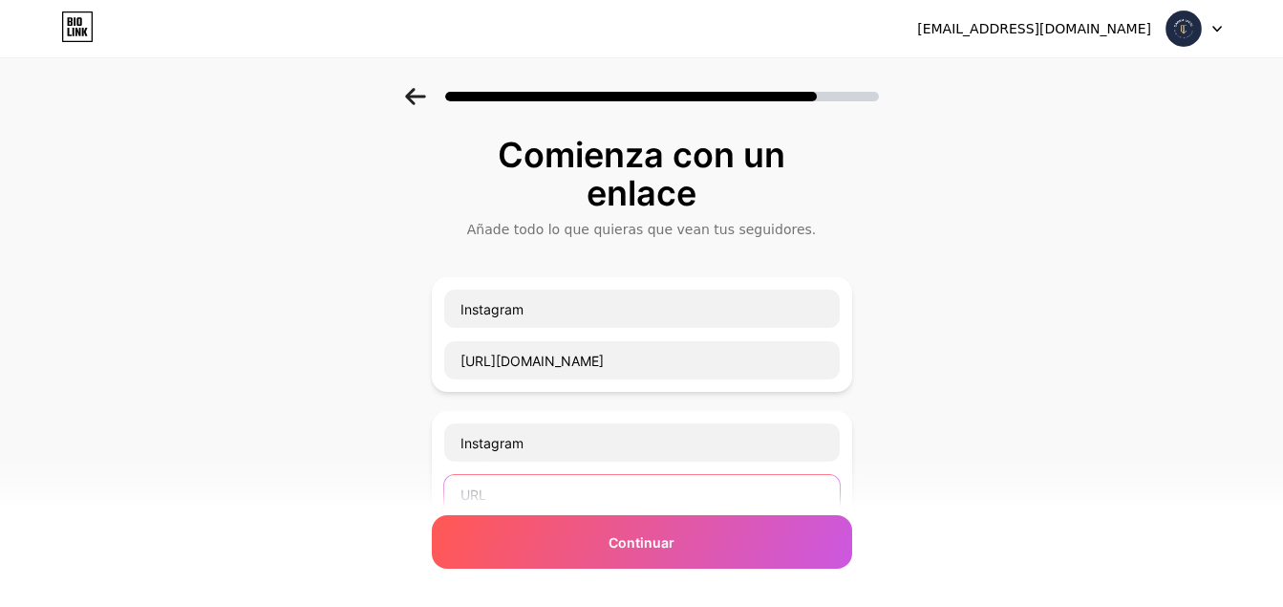
click at [567, 495] on input "text" at bounding box center [642, 494] width 396 height 38
paste input "[URL][DOMAIN_NAME]"
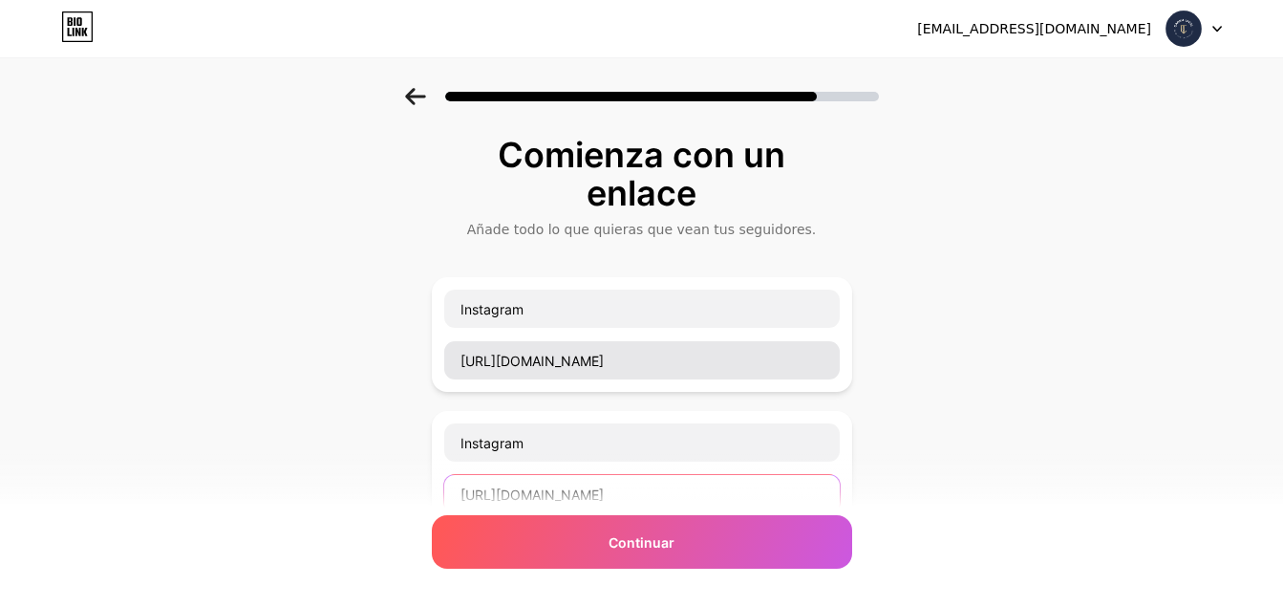
type input "[URL][DOMAIN_NAME]"
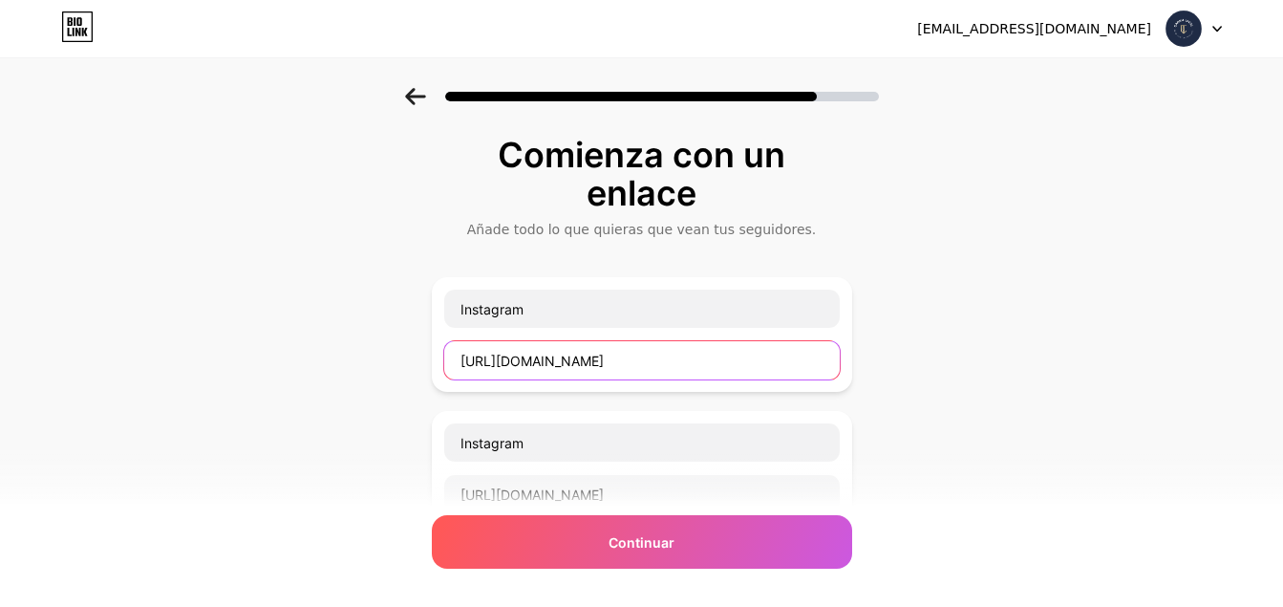
click at [601, 369] on input "[URL][DOMAIN_NAME]" at bounding box center [642, 360] width 396 height 38
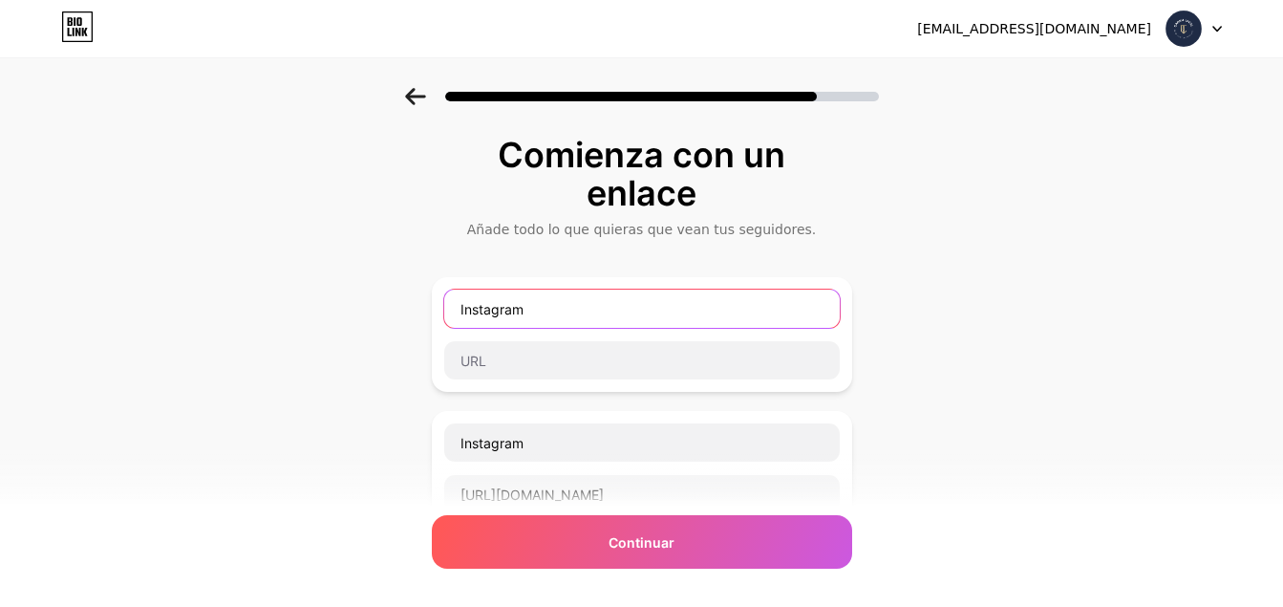
click at [599, 306] on input "Instagram" at bounding box center [642, 309] width 396 height 38
type input "Instagram"
click at [599, 306] on input "Instagram" at bounding box center [642, 309] width 396 height 38
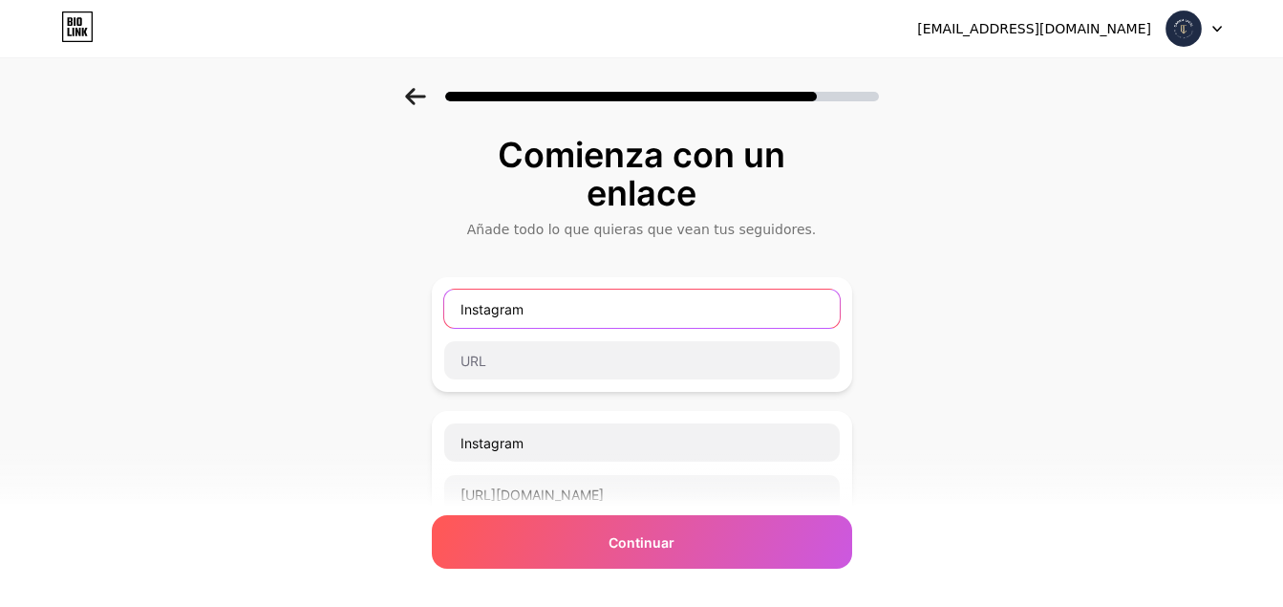
click at [599, 306] on input "Instagram" at bounding box center [642, 309] width 396 height 38
type input "WhatsApp"
click at [1067, 348] on div "Comienza con un enlace Añade todo lo que quieras que vean tus seguidores. Whats…" at bounding box center [641, 510] width 1283 height 844
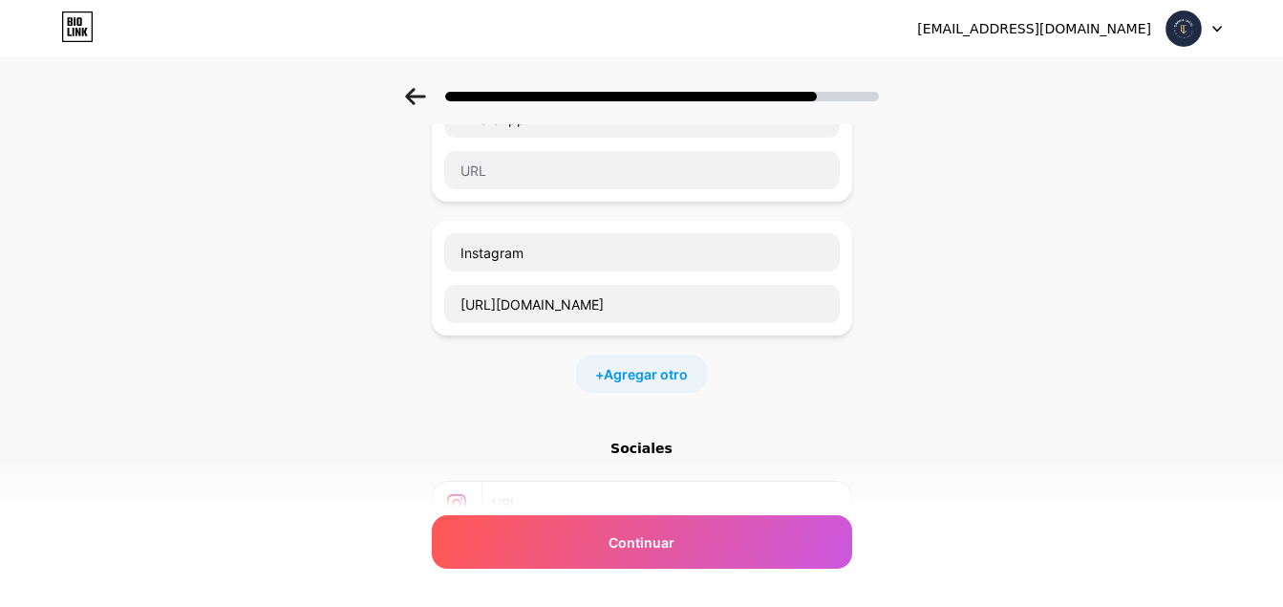
scroll to position [191, 0]
click at [688, 369] on span "Agregar otro" at bounding box center [646, 373] width 84 height 20
click at [984, 193] on div "Comienza con un enlace Añade todo lo que quieras que vean tus seguidores. Whats…" at bounding box center [641, 385] width 1283 height 977
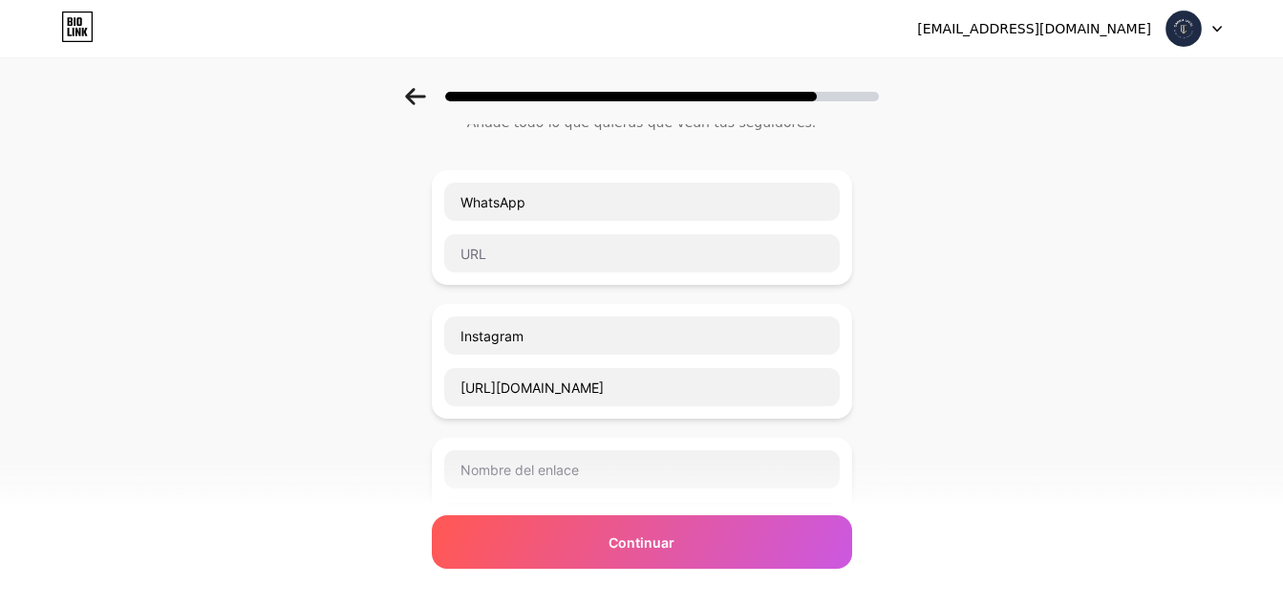
scroll to position [76, 0]
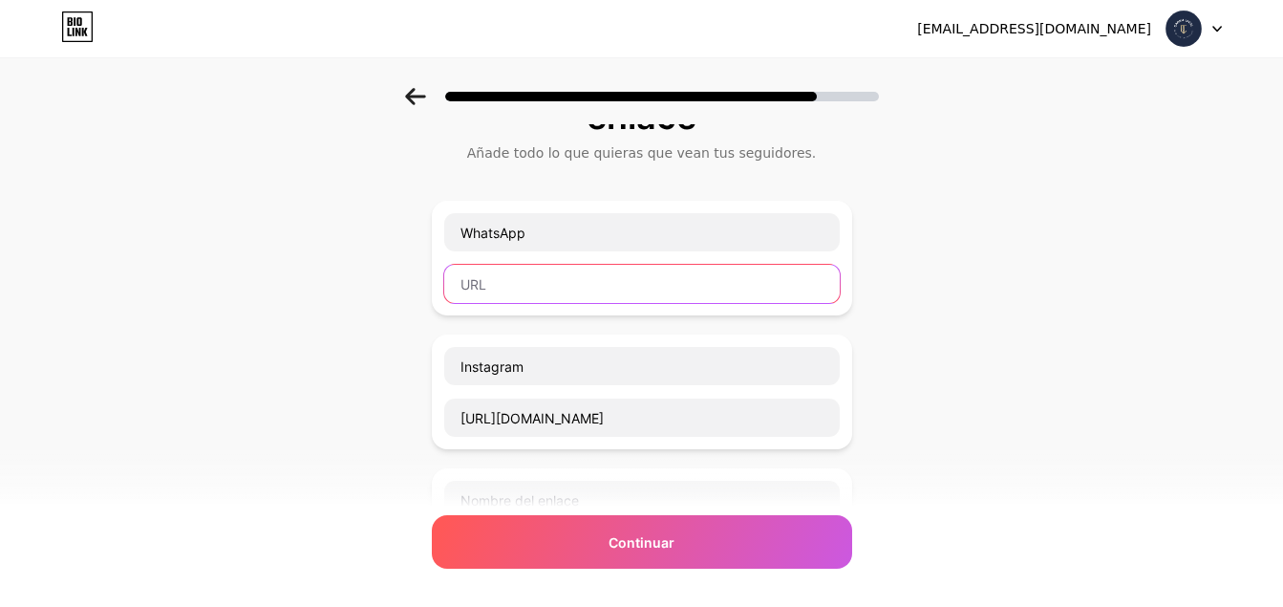
click at [574, 283] on input "text" at bounding box center [642, 284] width 396 height 38
paste input "[URL][DOMAIN_NAME]"
type input "[URL][DOMAIN_NAME]"
click at [1007, 298] on div "Comienza con un enlace Añade todo lo que quieras que vean tus seguidores. Whats…" at bounding box center [641, 499] width 1283 height 977
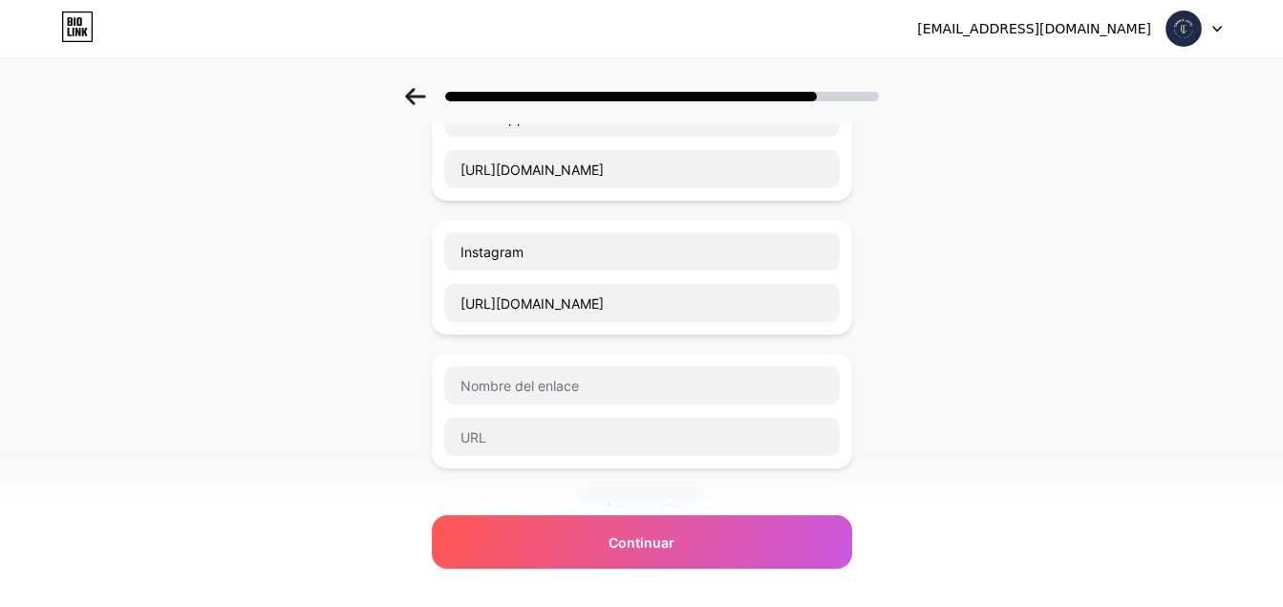
scroll to position [229, 0]
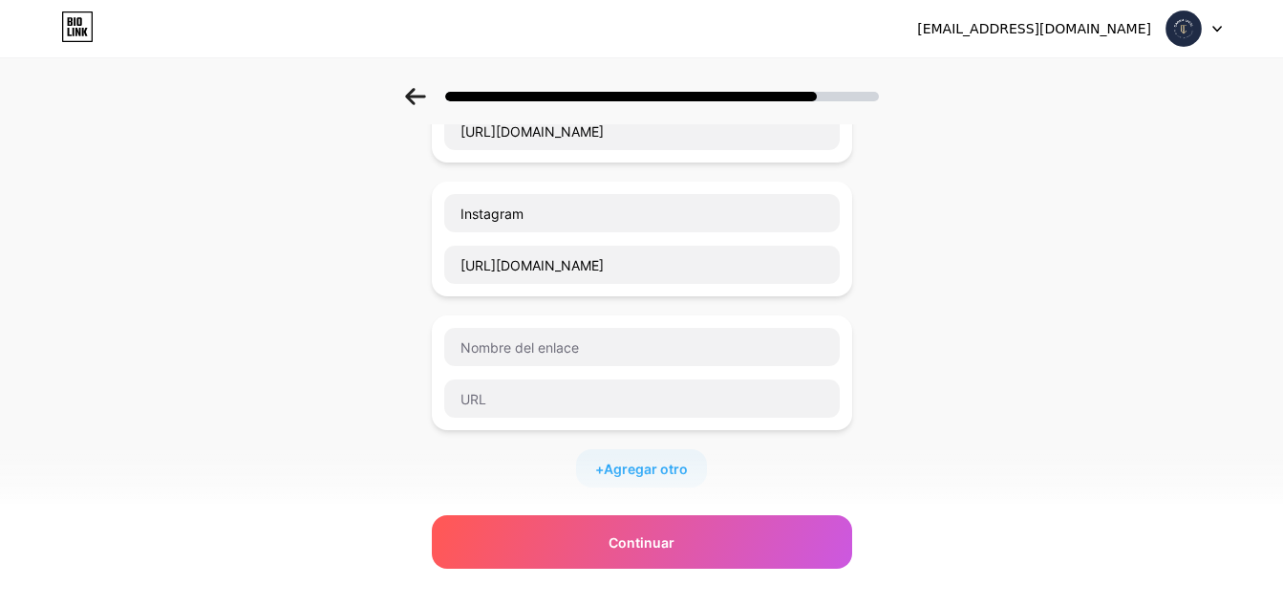
click at [995, 286] on div "Comienza con un enlace Añade todo lo que quieras que vean tus seguidores. Whats…" at bounding box center [641, 347] width 1283 height 977
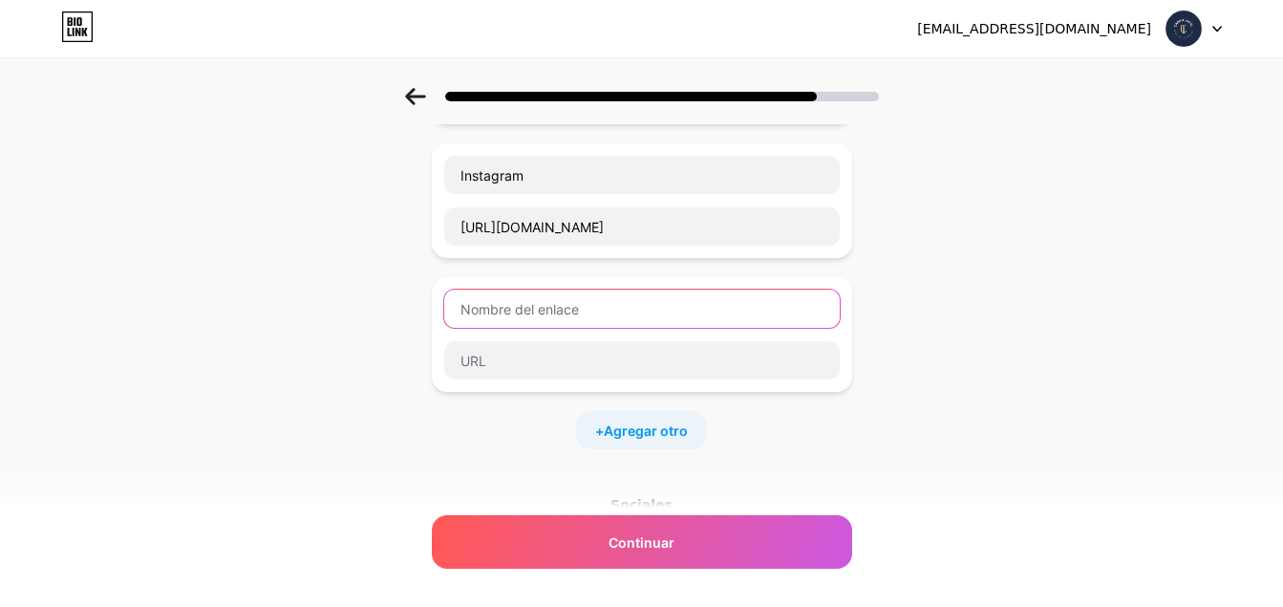
click at [571, 312] on input "text" at bounding box center [642, 309] width 396 height 38
type input "t"
click at [939, 417] on div "Comienza con un enlace Añade todo lo que quieras que vean tus seguidores. Whats…" at bounding box center [641, 308] width 1283 height 977
click at [619, 316] on input "TikTok" at bounding box center [642, 309] width 396 height 38
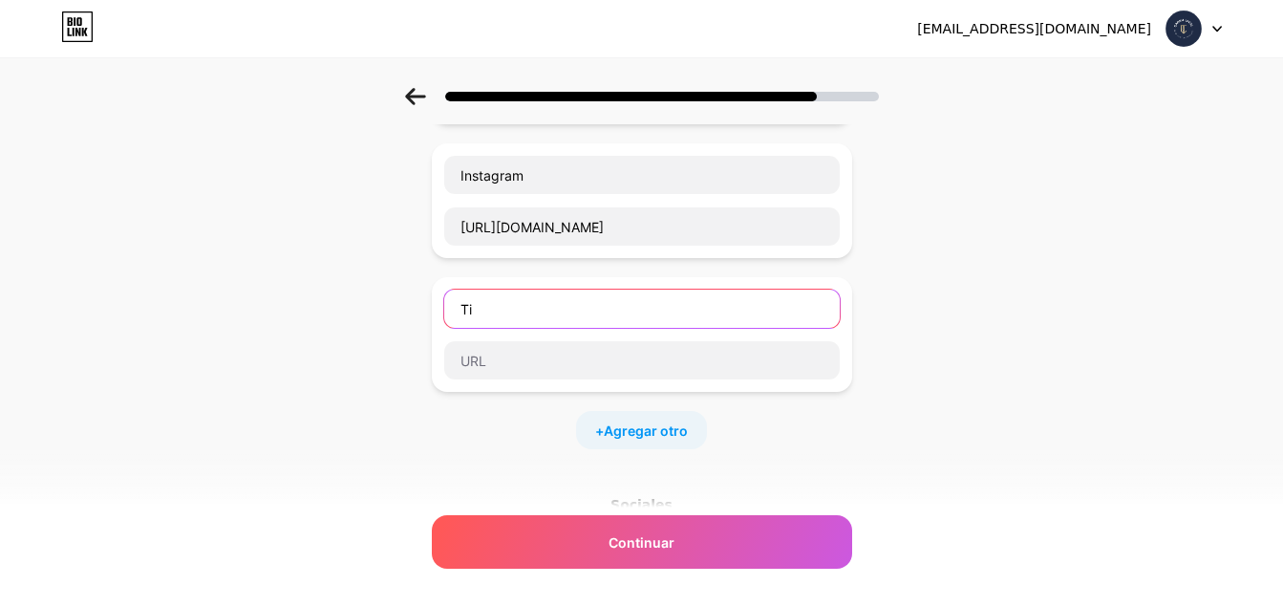
type input "T"
type input "Correo"
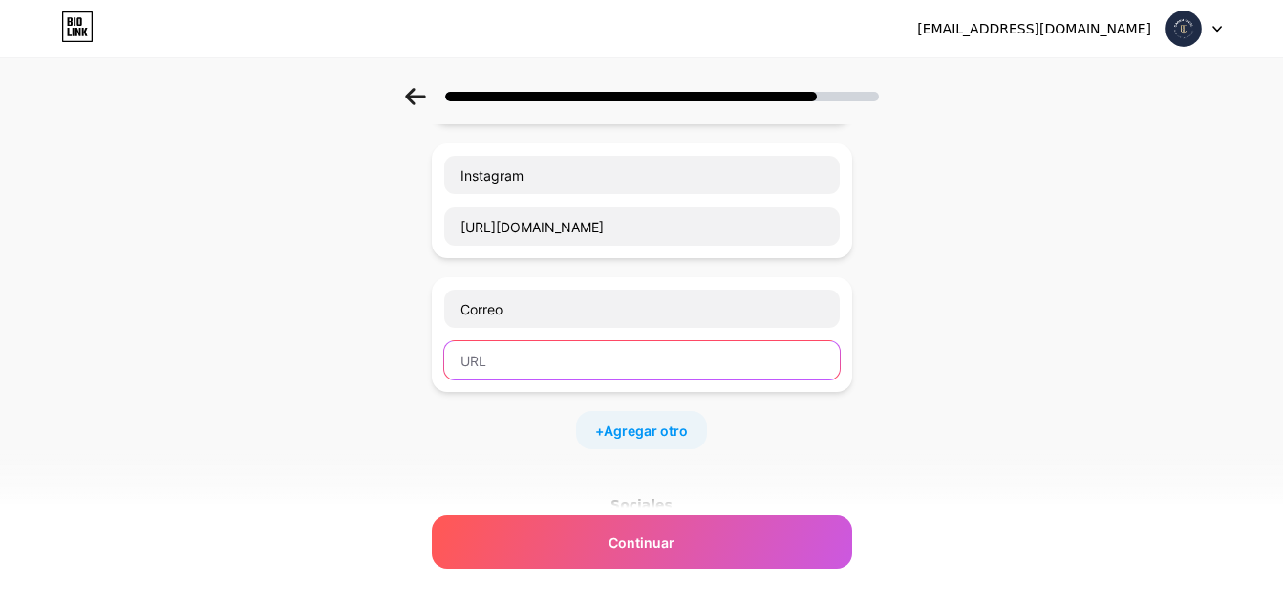
click at [521, 358] on input "text" at bounding box center [642, 360] width 396 height 38
paste input "[URL][DOMAIN_NAME]"
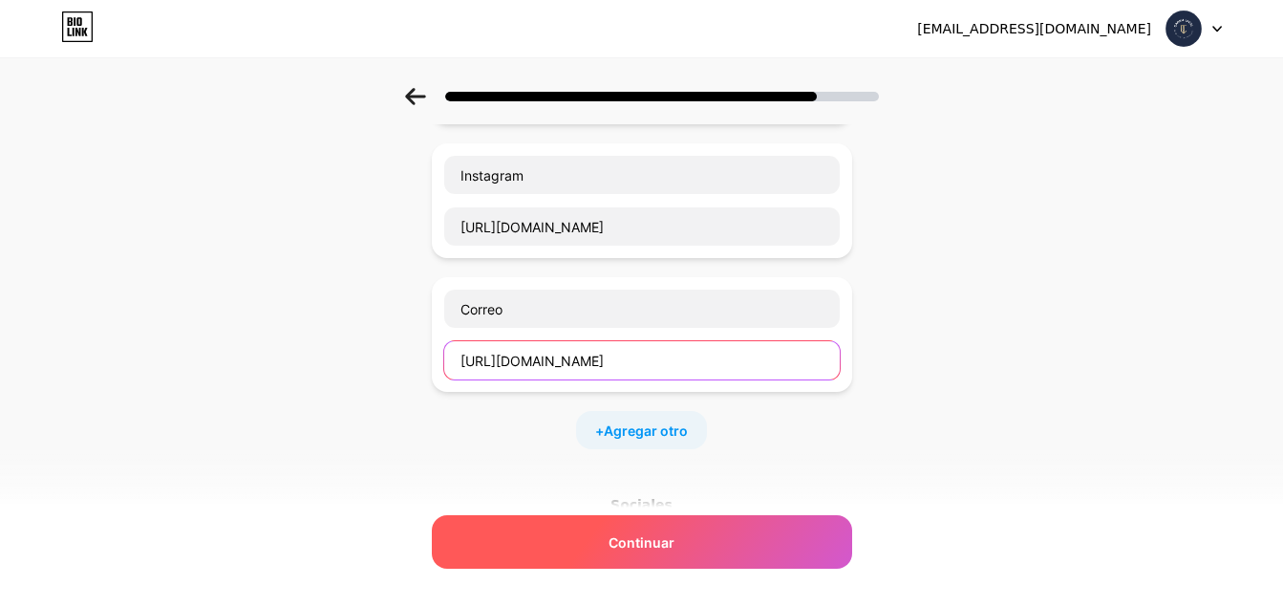
type input "[URL][DOMAIN_NAME]"
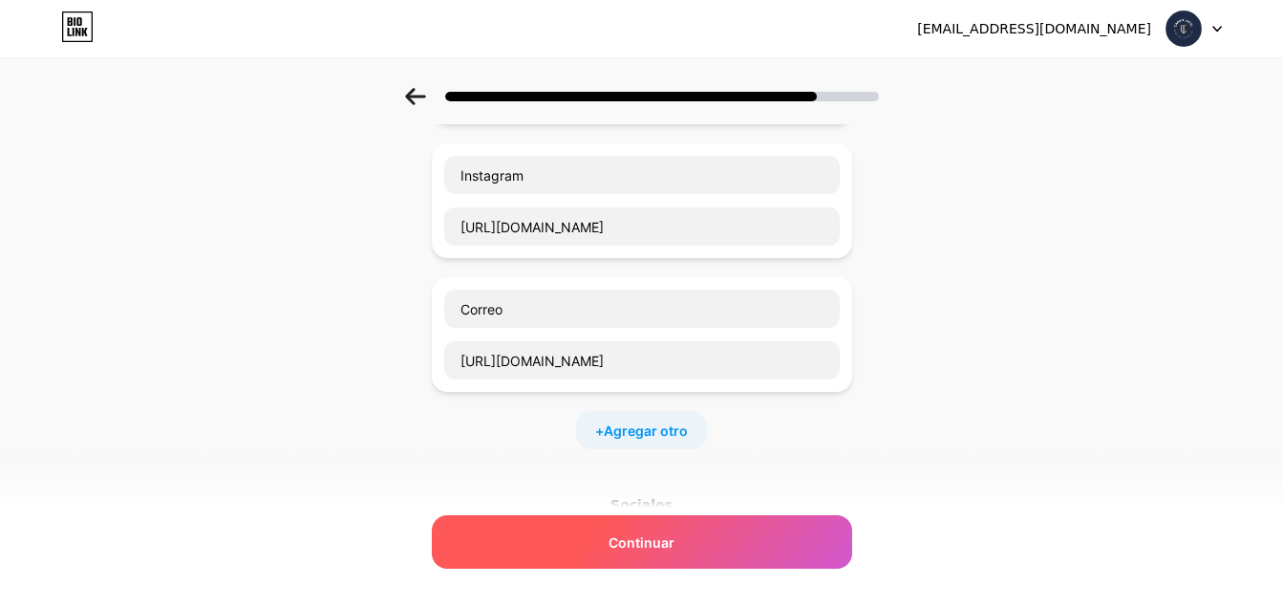
click at [675, 537] on span "Continuar" at bounding box center [642, 542] width 66 height 20
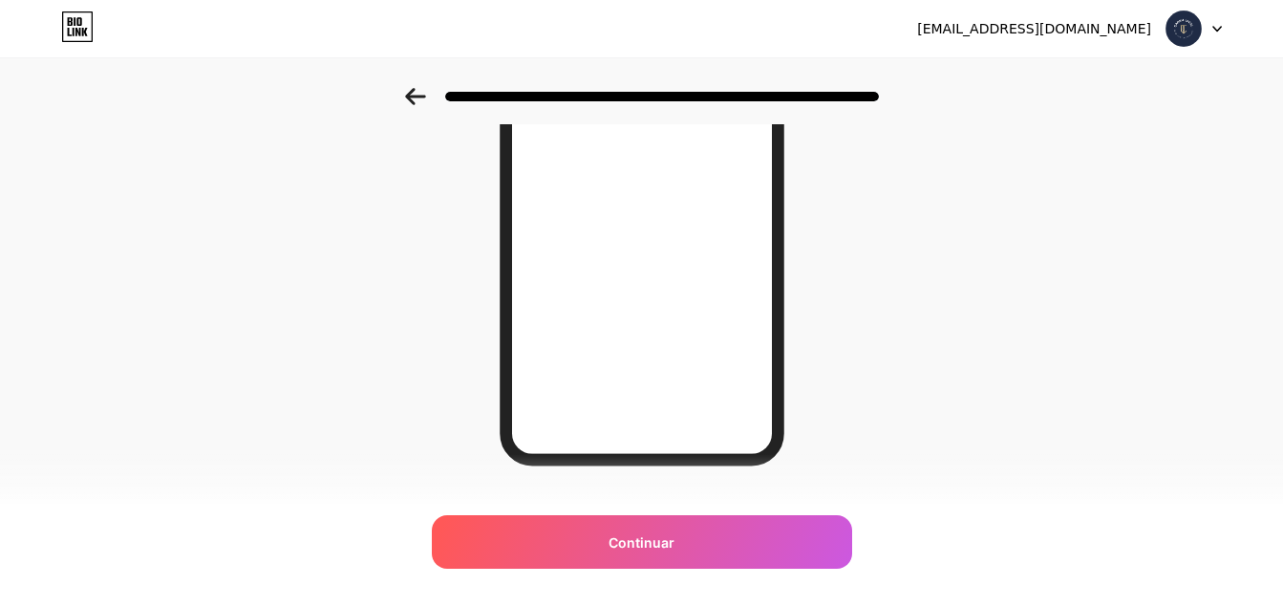
scroll to position [344, 0]
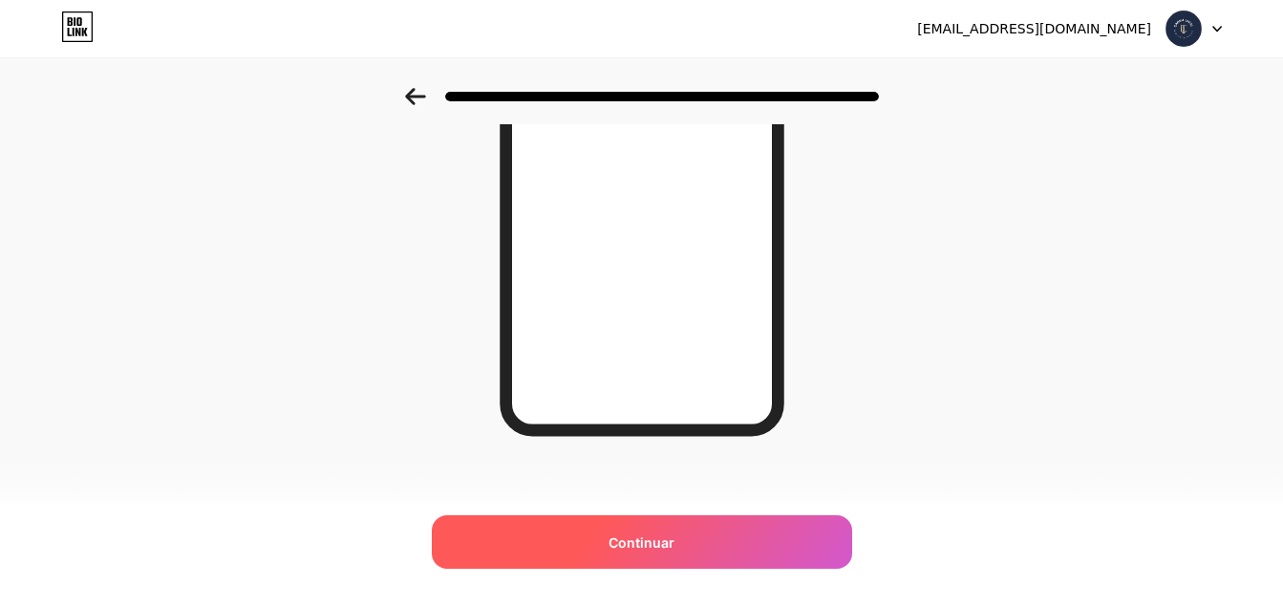
click at [711, 556] on div "Continuar" at bounding box center [642, 542] width 420 height 54
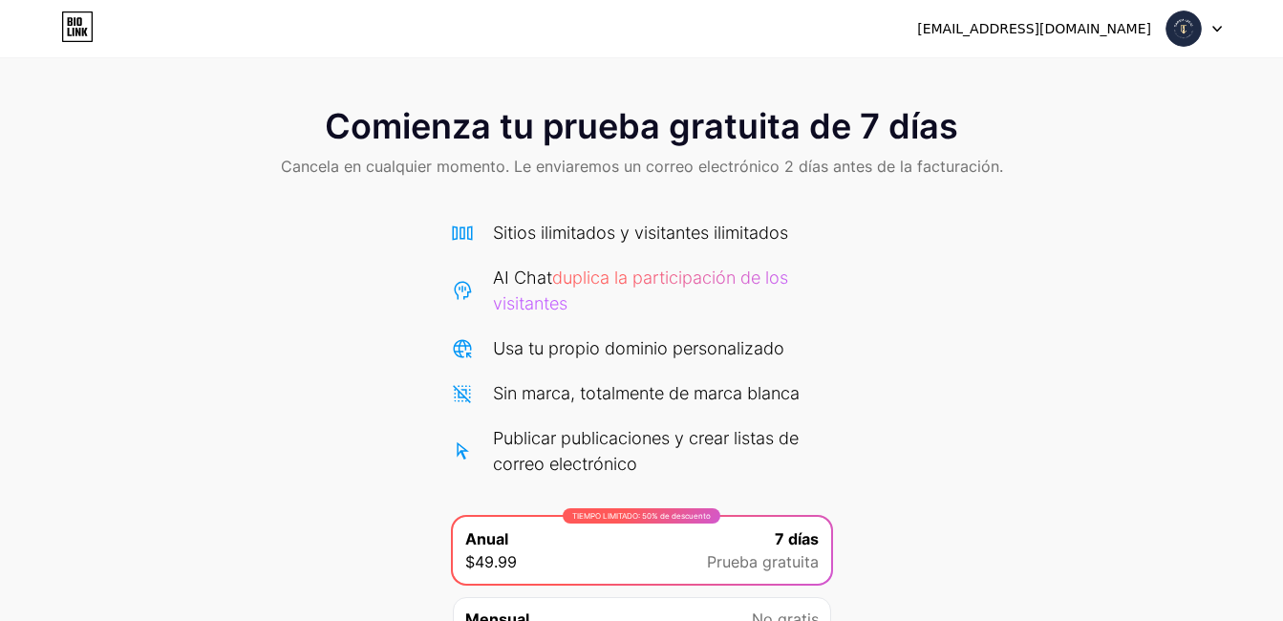
click at [1025, 369] on div "Comienza tu prueba gratuita de 7 [PERSON_NAME] [PERSON_NAME] en cualquier momen…" at bounding box center [641, 416] width 1283 height 656
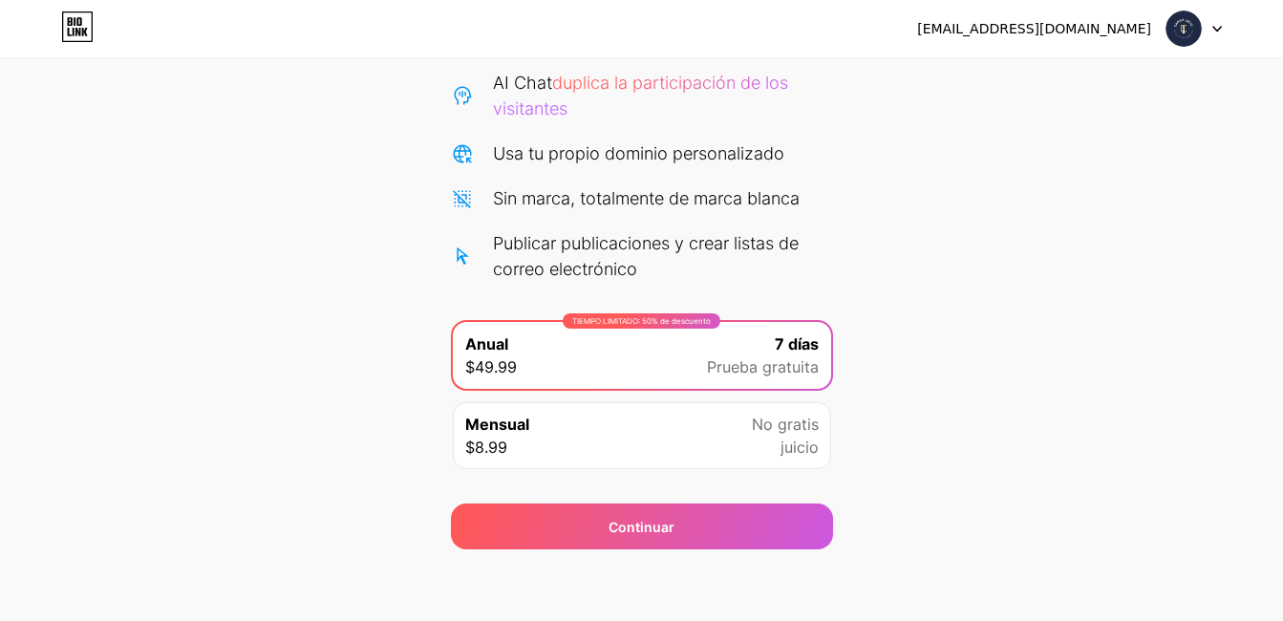
scroll to position [200, 0]
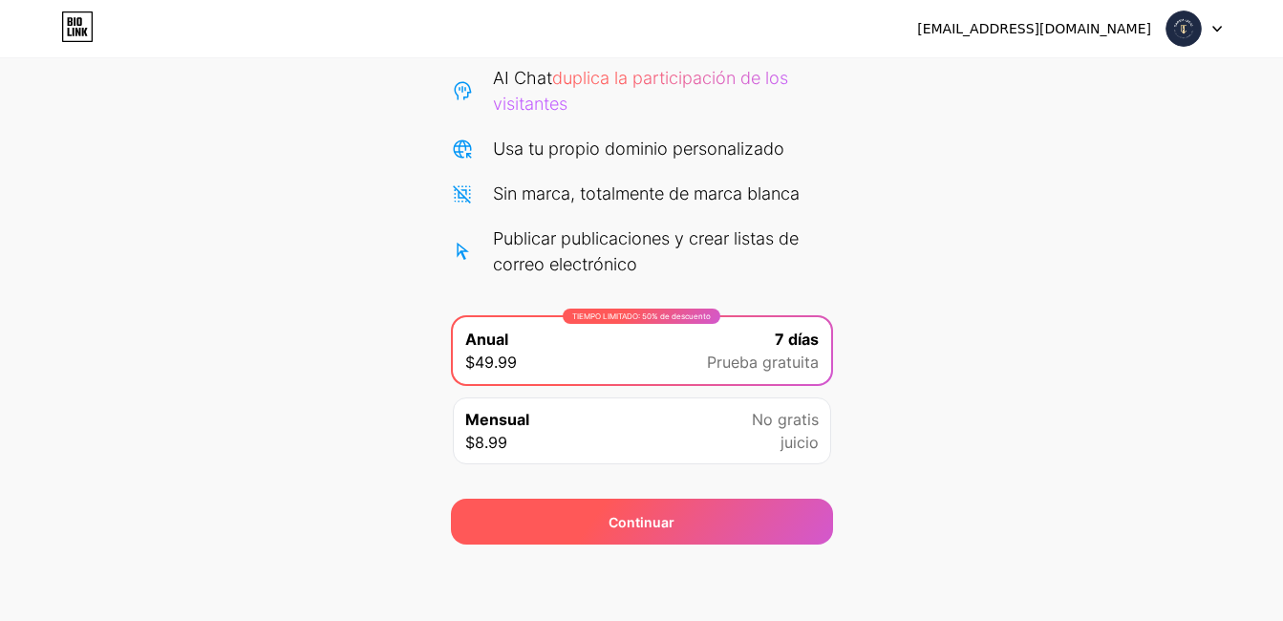
click at [664, 517] on span "Continuar" at bounding box center [642, 522] width 66 height 20
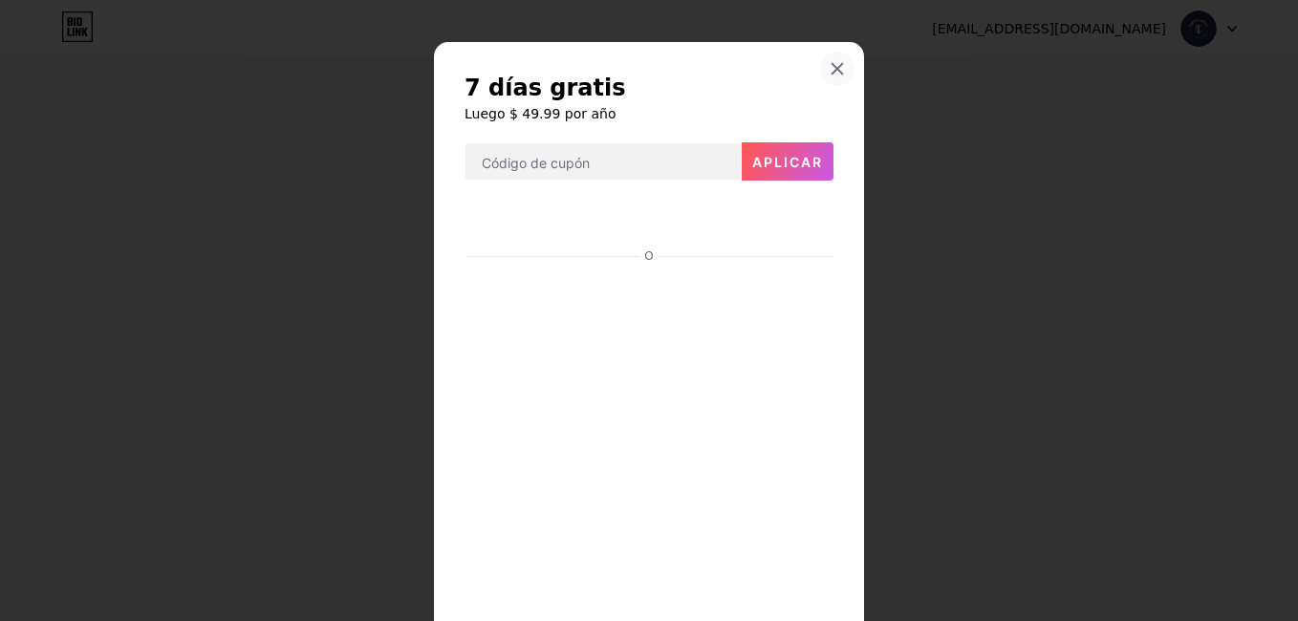
click at [839, 64] on div at bounding box center [837, 69] width 34 height 34
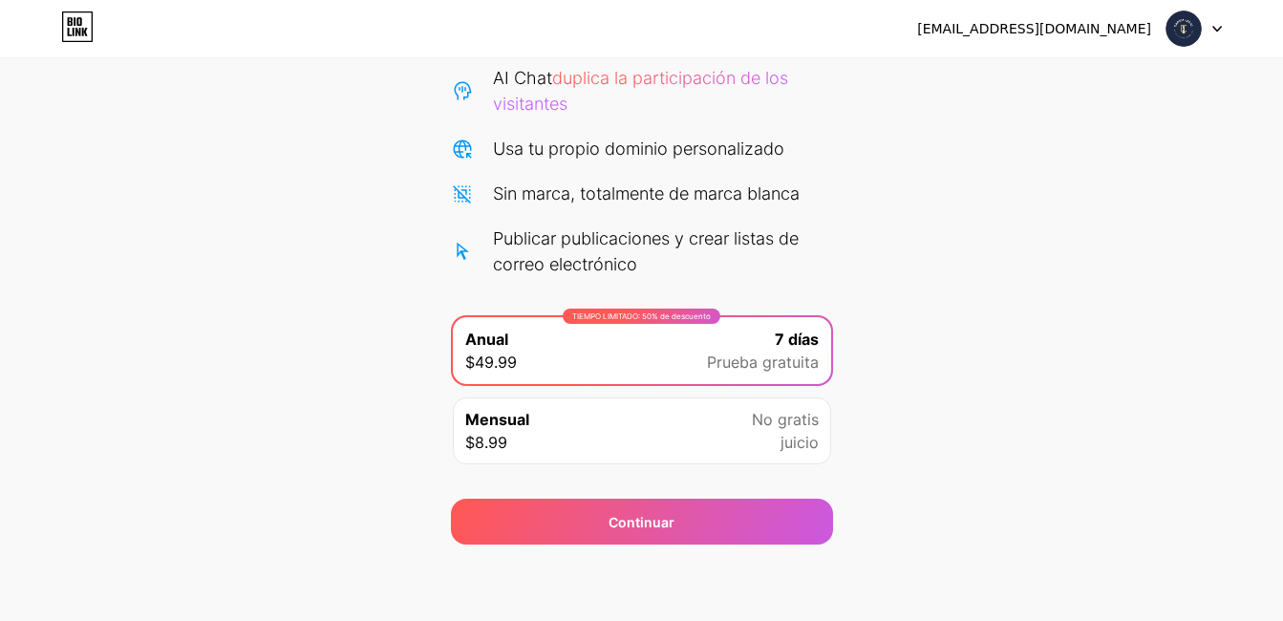
click at [1034, 313] on div "Comienza tu prueba gratuita de 7 [PERSON_NAME] [PERSON_NAME] en cualquier momen…" at bounding box center [641, 216] width 1283 height 656
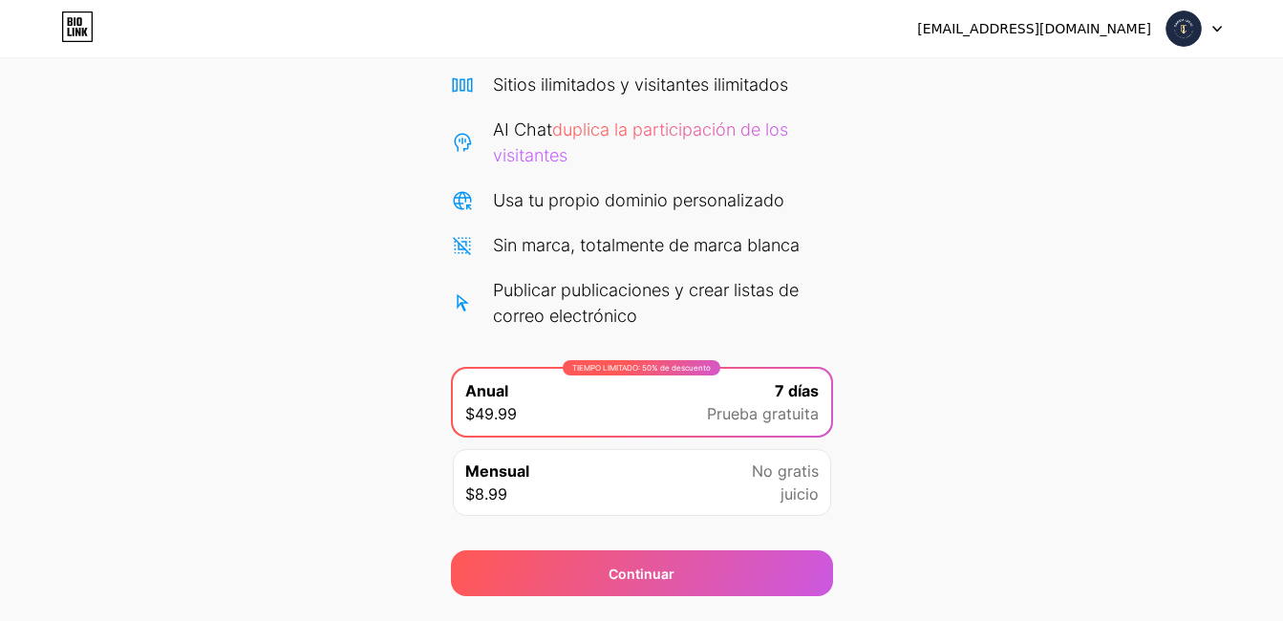
scroll to position [153, 0]
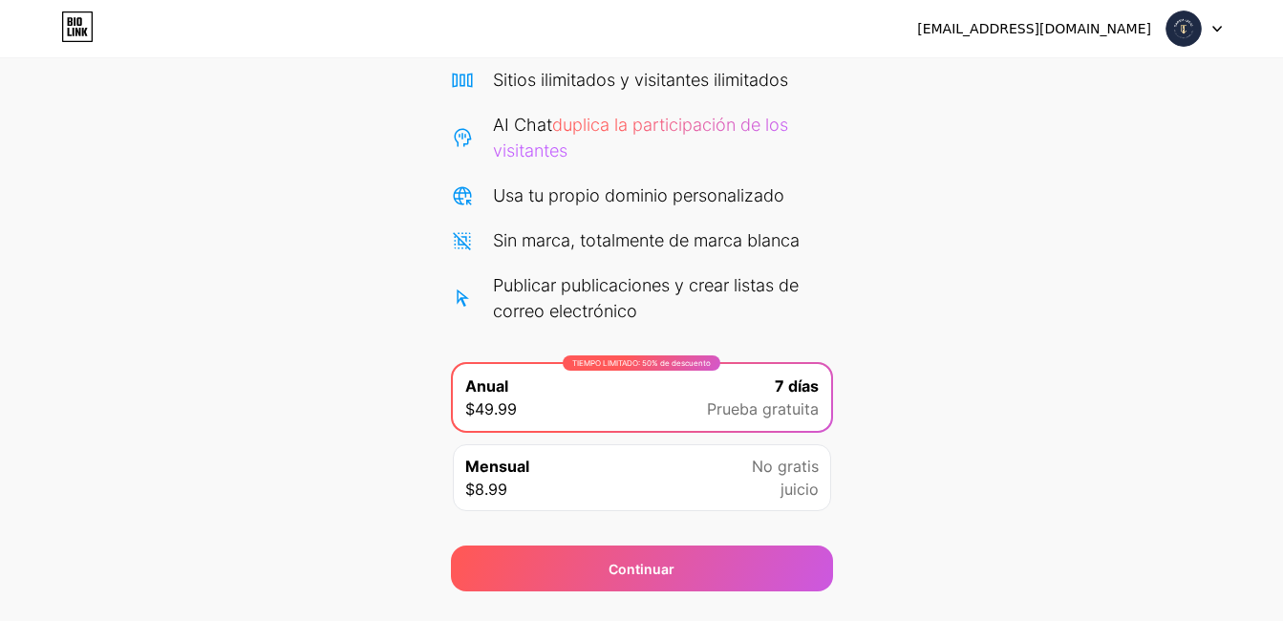
click at [710, 375] on div "TIEMPO LIMITADO: 50% de descuento Anual $49.99 7 [PERSON_NAME] Prueba gratuita" at bounding box center [642, 397] width 378 height 67
click at [711, 476] on div "Mensual $8.99 No gratis juicio" at bounding box center [642, 477] width 378 height 67
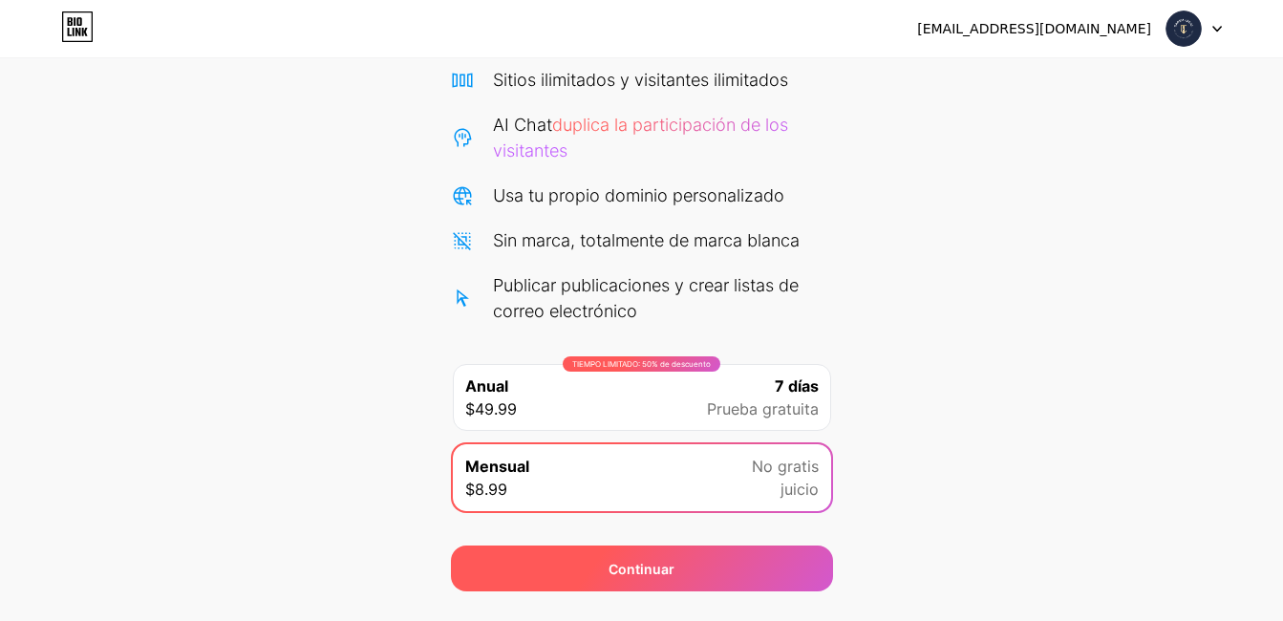
click at [693, 568] on div "Continuar" at bounding box center [642, 569] width 382 height 46
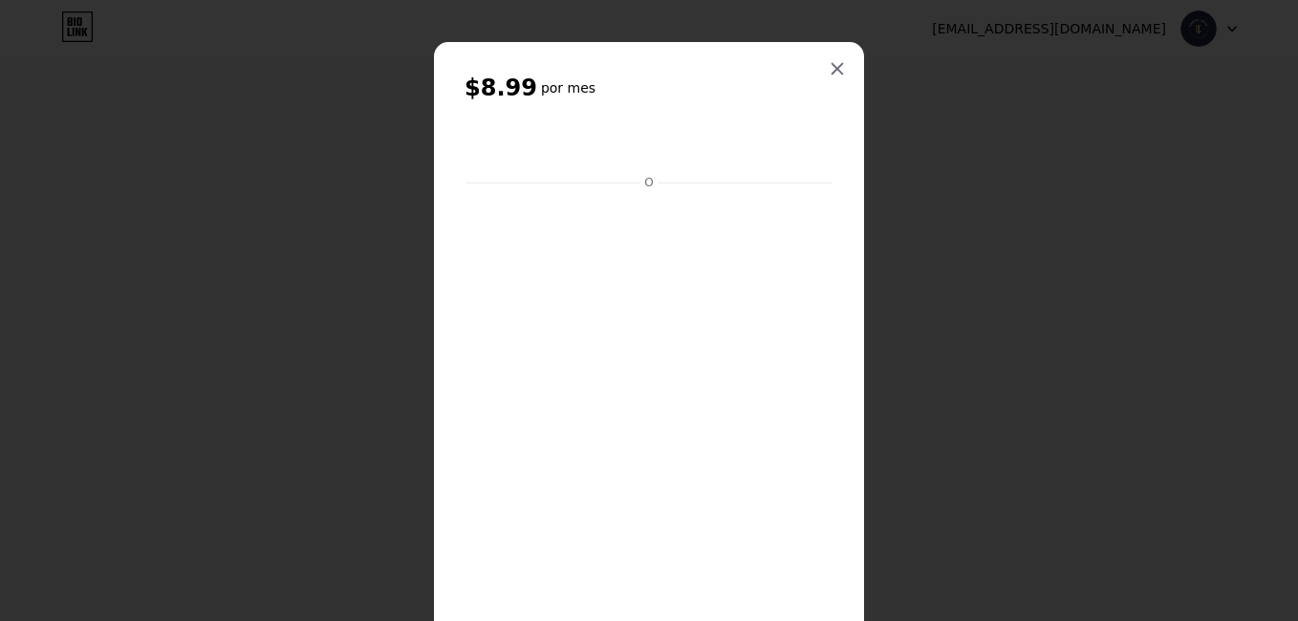
click at [917, 234] on div at bounding box center [649, 310] width 1298 height 621
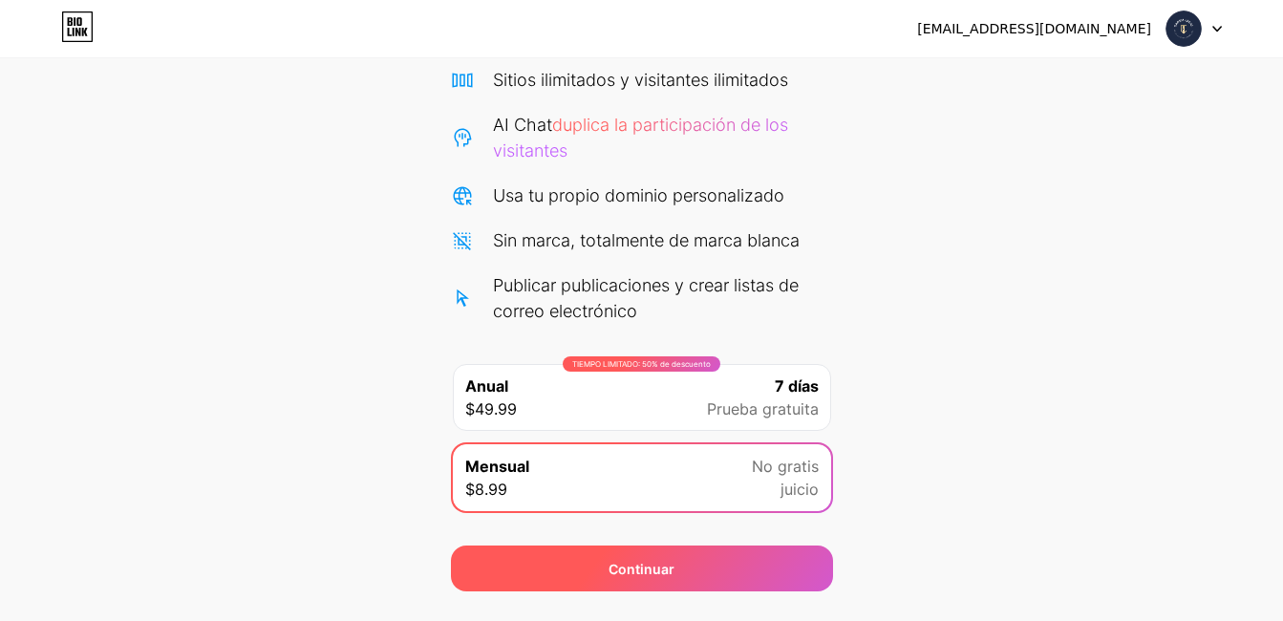
click at [620, 569] on span "Continuar" at bounding box center [642, 569] width 66 height 20
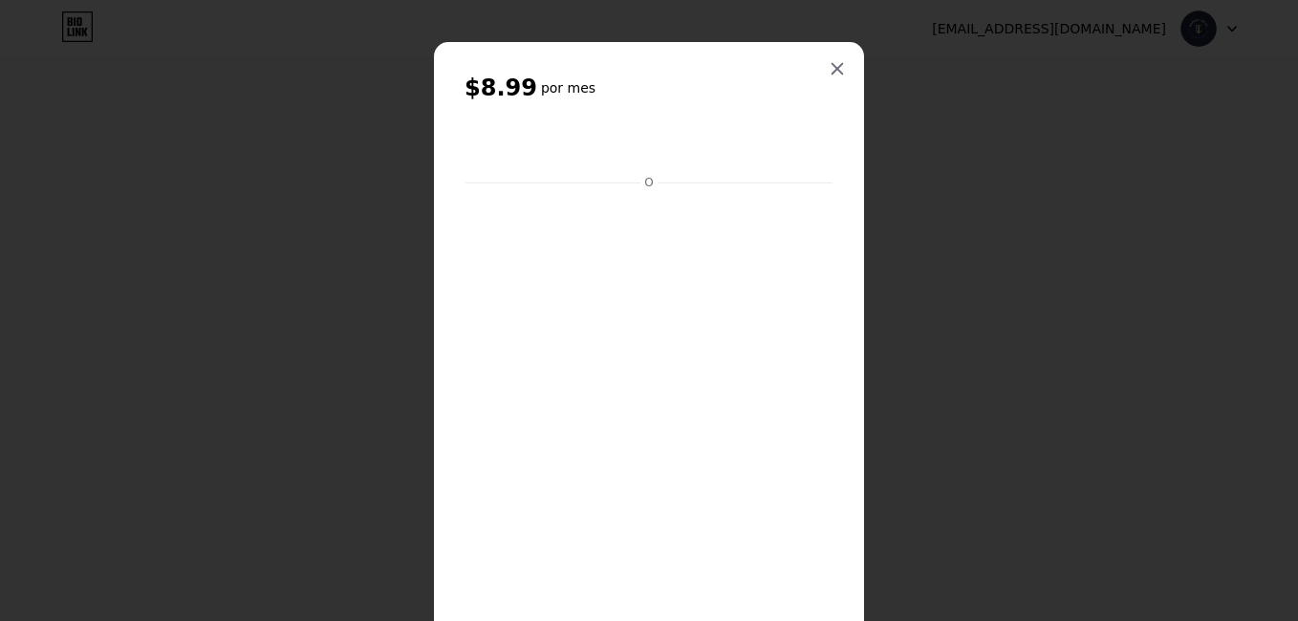
click at [970, 141] on div at bounding box center [649, 310] width 1298 height 621
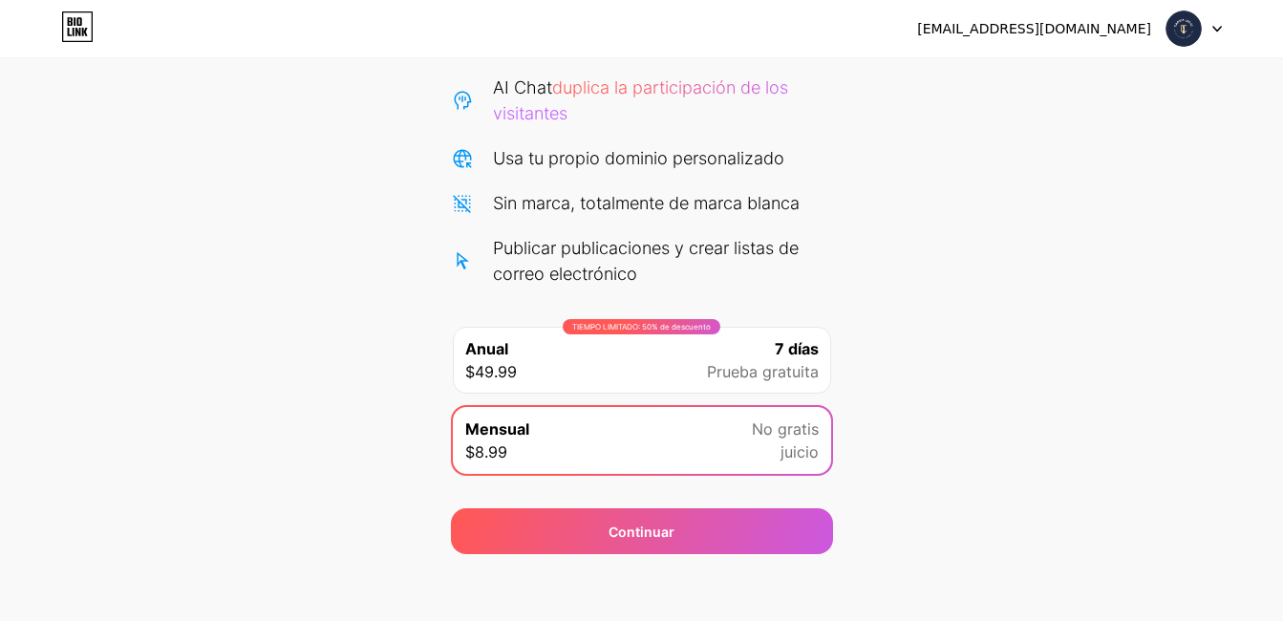
scroll to position [191, 0]
